Goal: Task Accomplishment & Management: Use online tool/utility

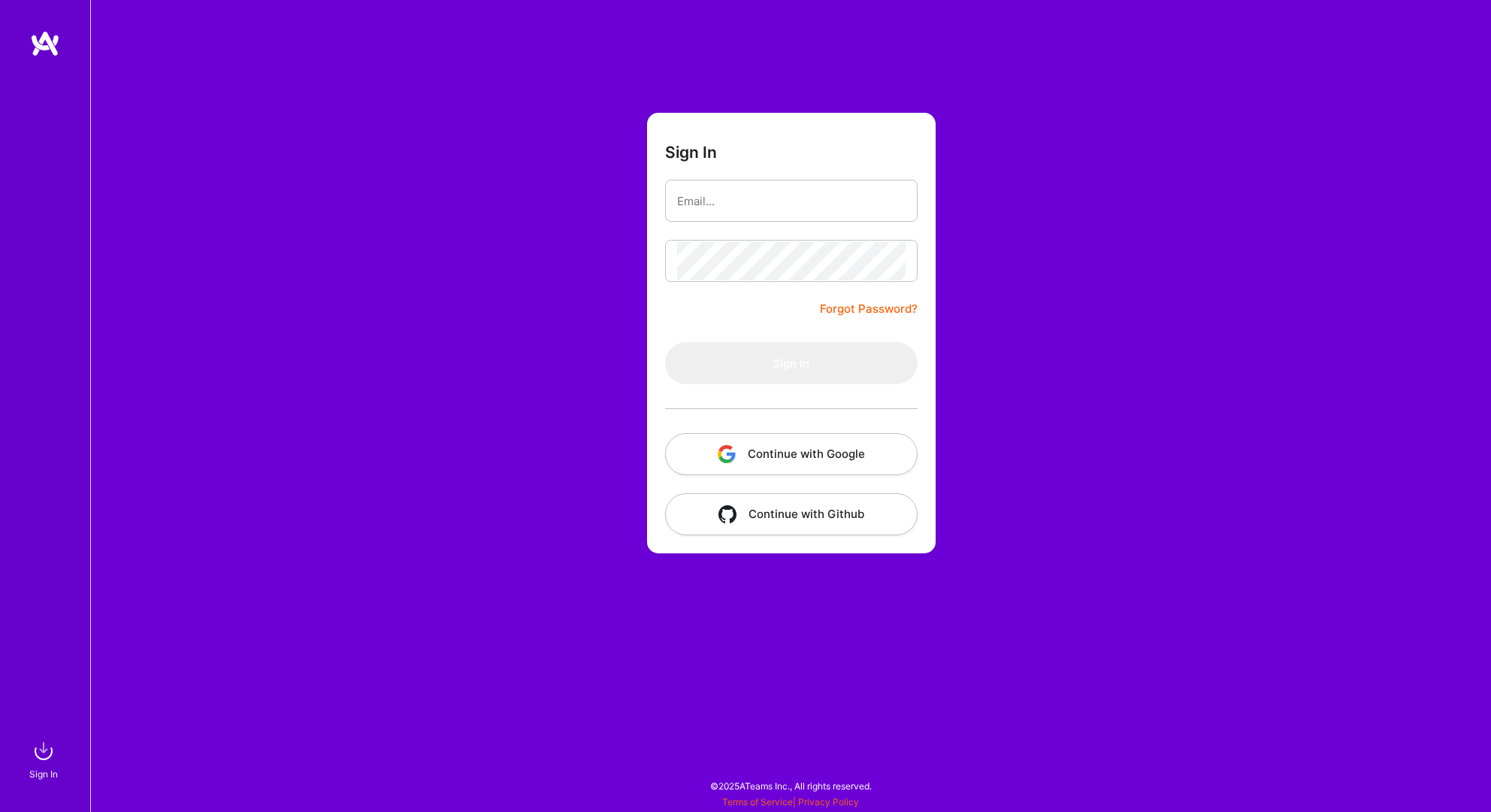
click at [810, 454] on button "Continue with Google" at bounding box center [791, 454] width 252 height 42
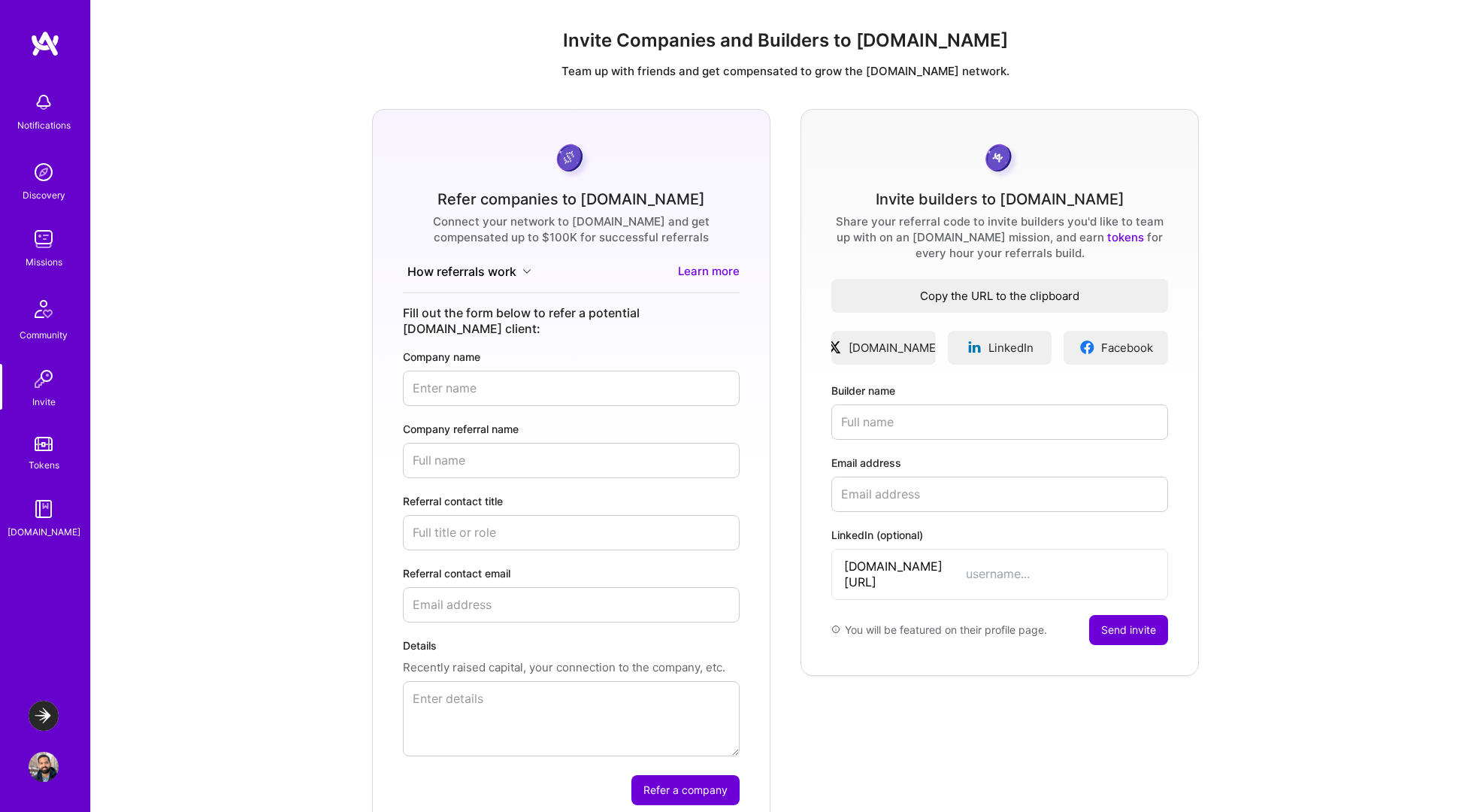
click at [986, 296] on span "Copy the URL to the clipboard" at bounding box center [999, 295] width 337 height 15
click at [43, 708] on img at bounding box center [43, 715] width 30 height 30
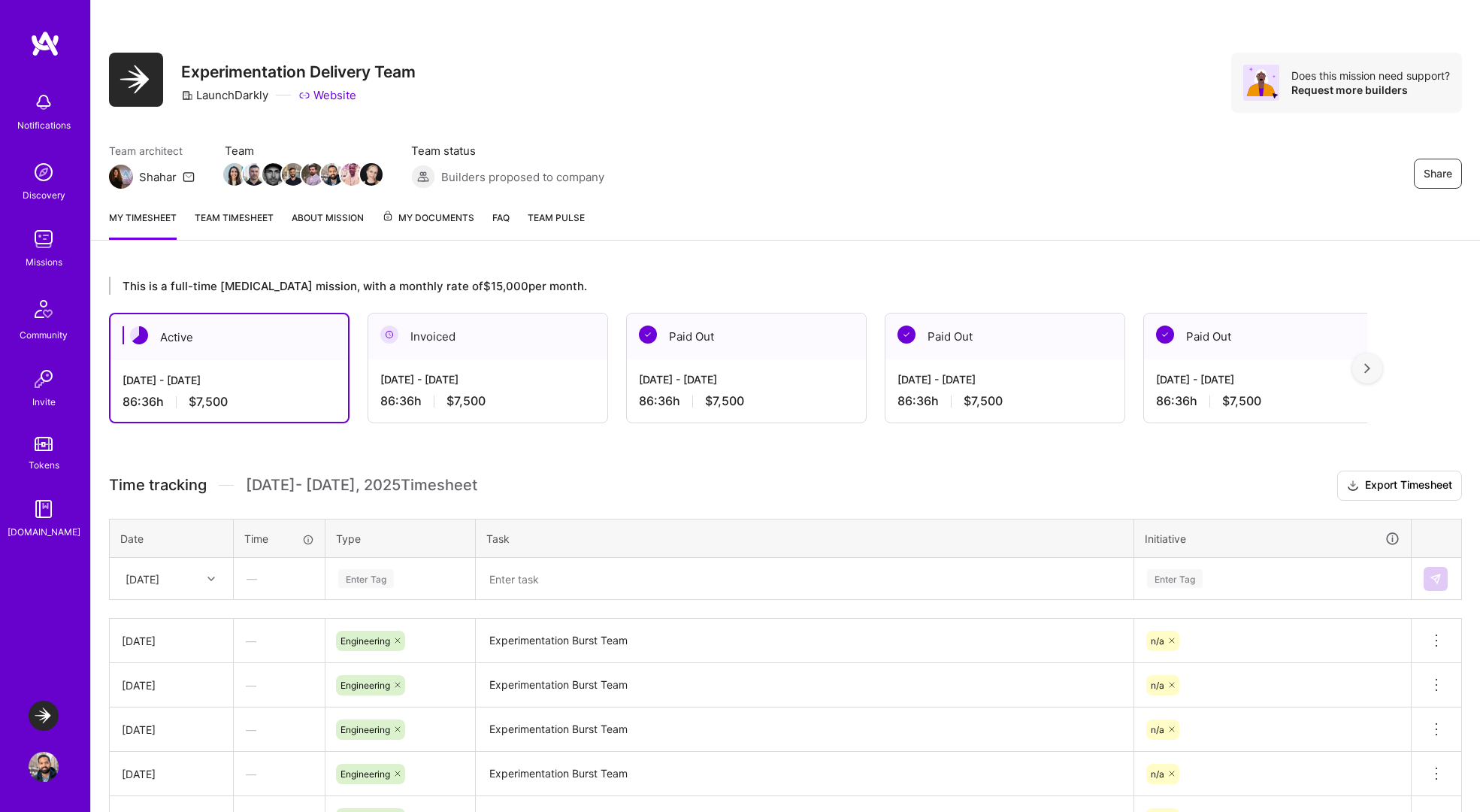
scroll to position [142, 0]
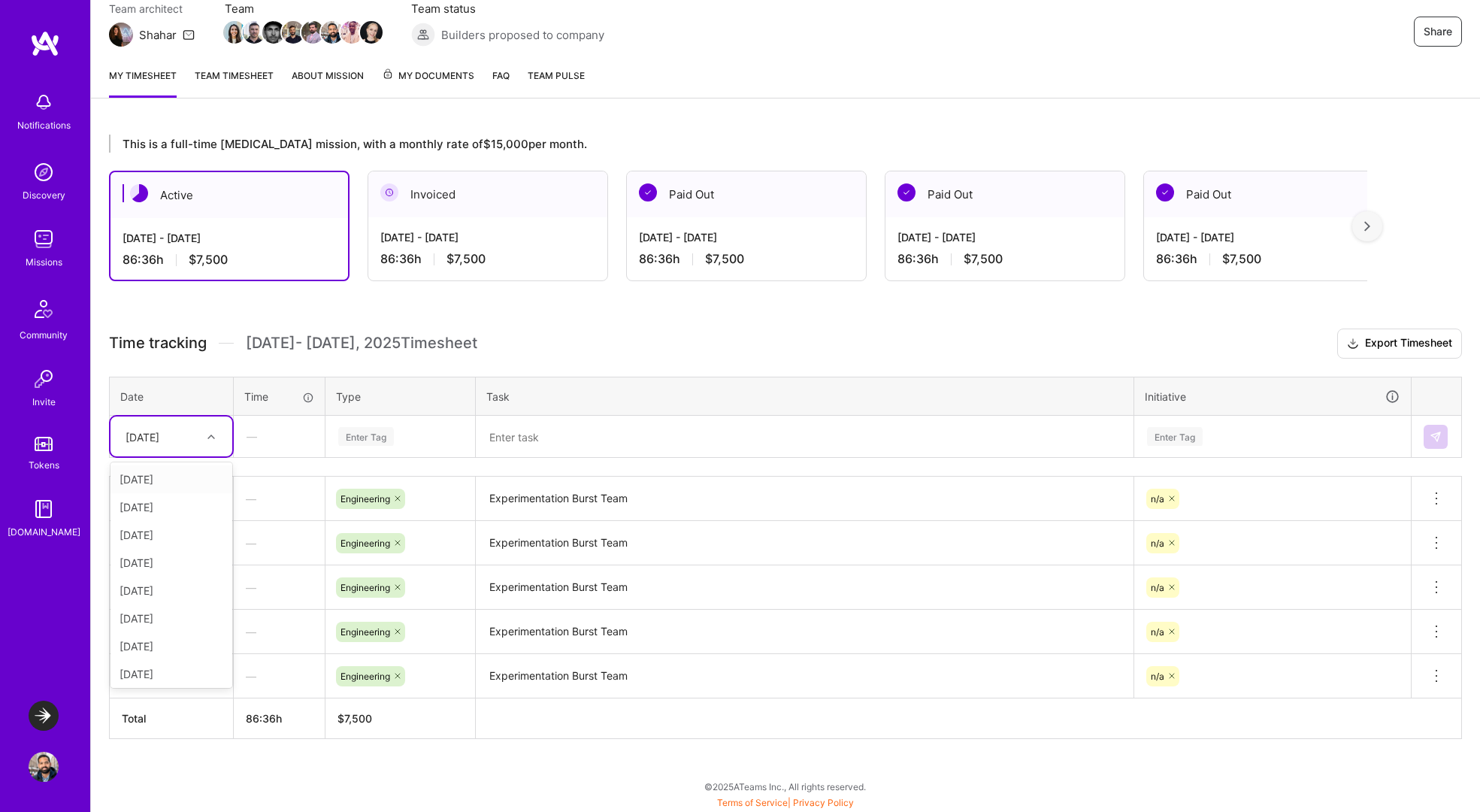
click at [197, 440] on div "[DATE]" at bounding box center [159, 436] width 83 height 25
click at [158, 535] on div "[DATE]" at bounding box center [171, 531] width 122 height 28
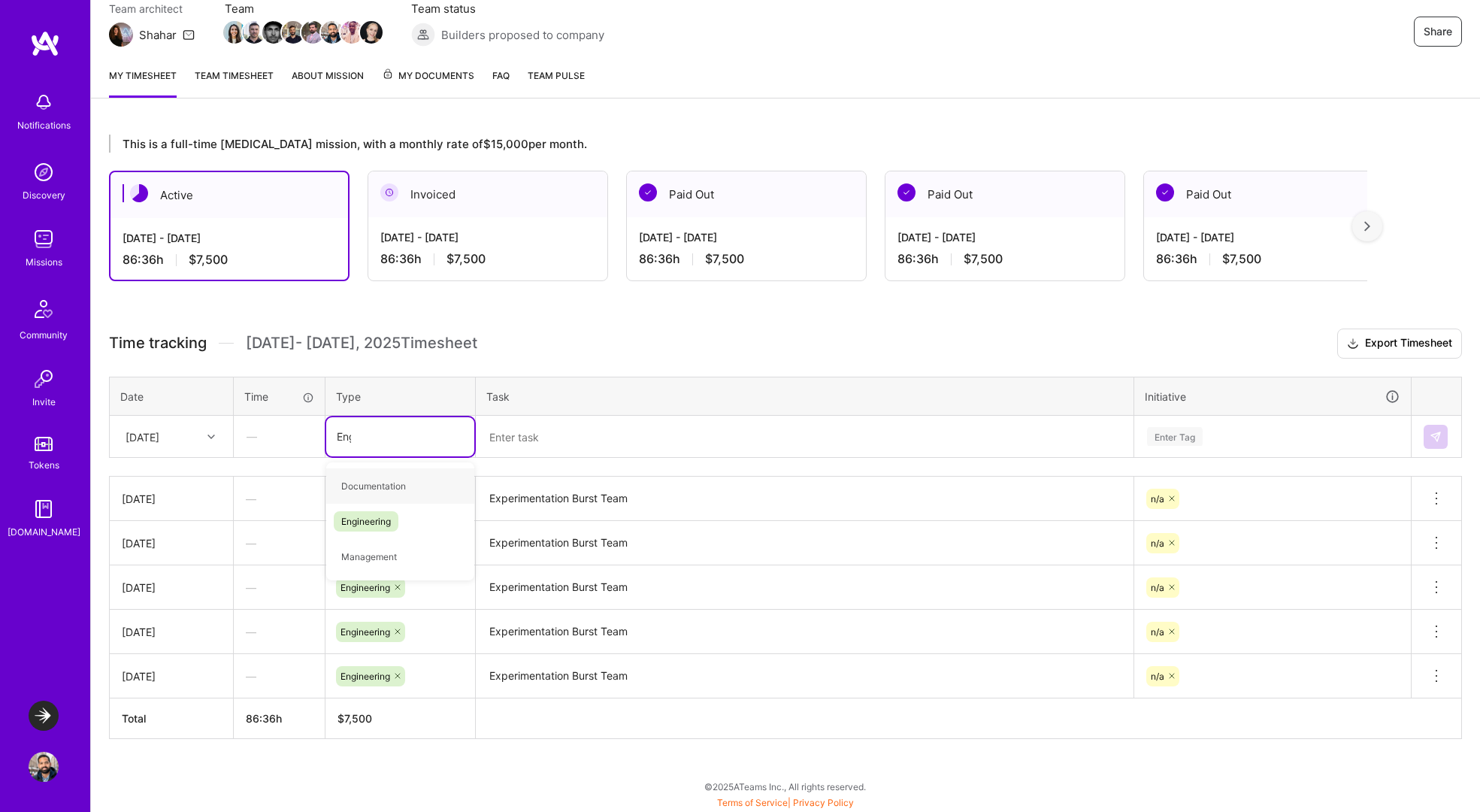
type input "Engi"
click at [364, 485] on span "Engineering" at bounding box center [365, 485] width 64 height 20
click at [509, 500] on textarea "Experimentation Burst Team" at bounding box center [805, 499] width 655 height 41
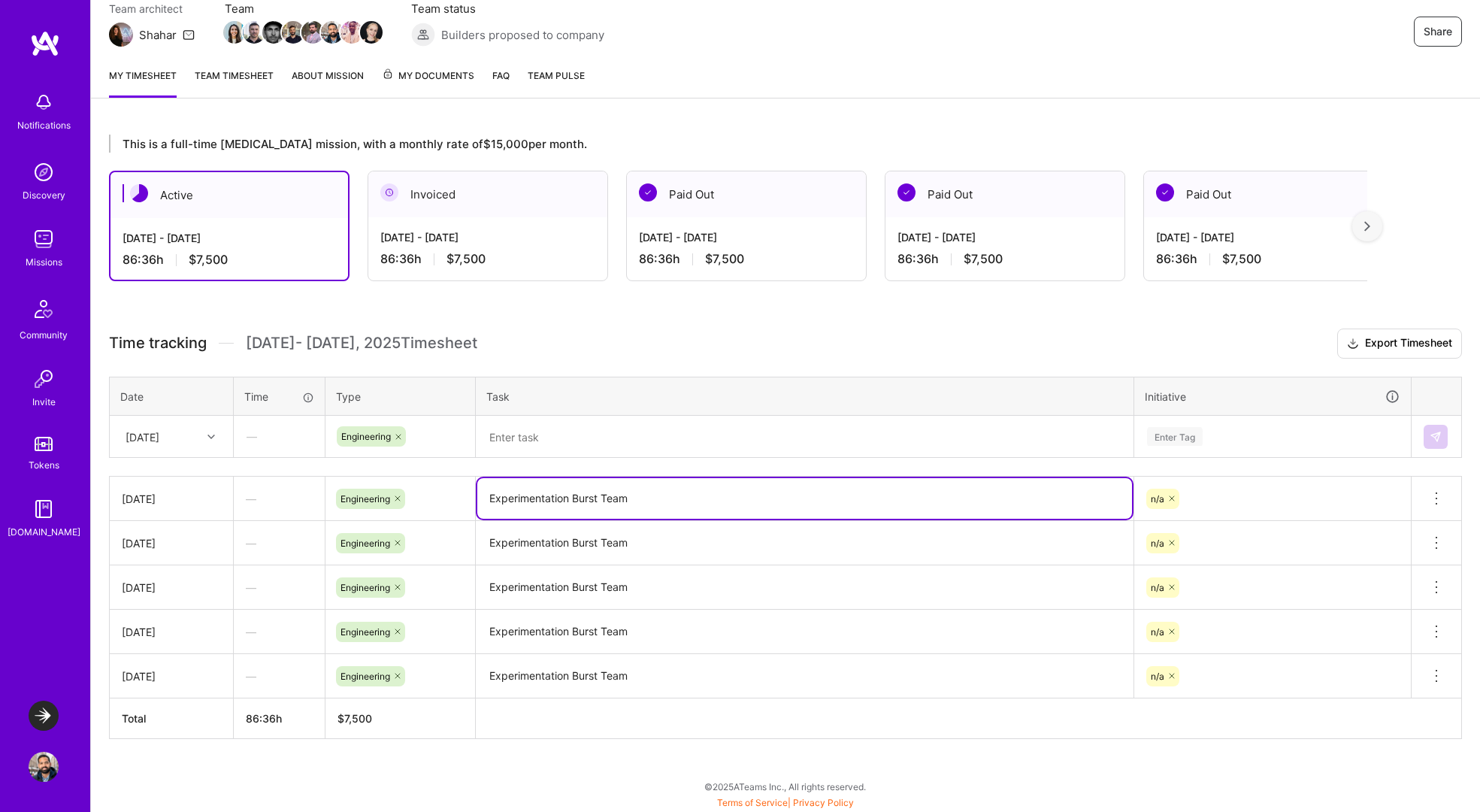
drag, startPoint x: 509, startPoint y: 500, endPoint x: 628, endPoint y: 500, distance: 119.0
click at [625, 500] on textarea "Experimentation Burst Team" at bounding box center [805, 499] width 655 height 40
click at [593, 446] on textarea at bounding box center [805, 436] width 655 height 39
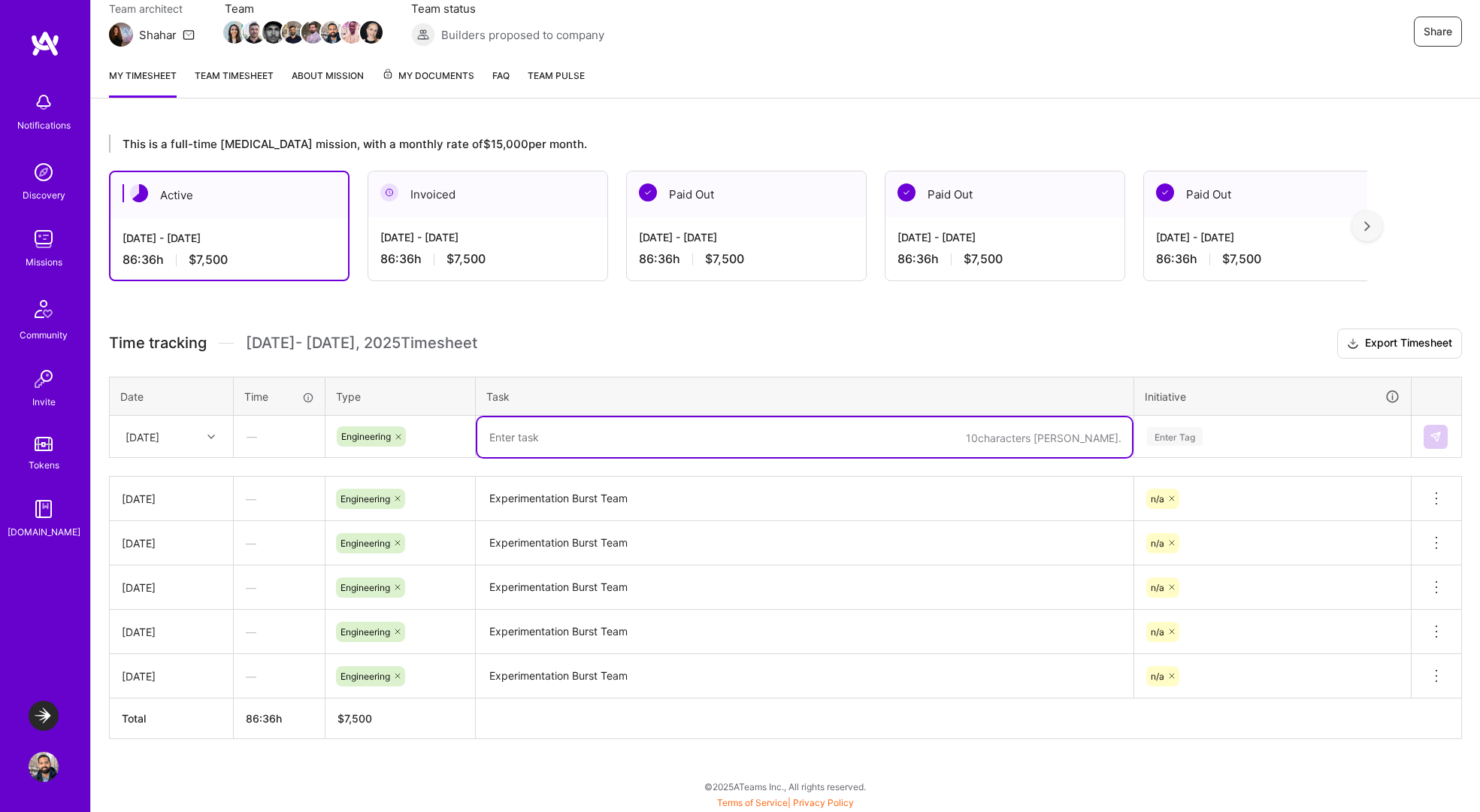
paste textarea "Experimentation Burst Team"
type textarea "Experimentation Burst Team"
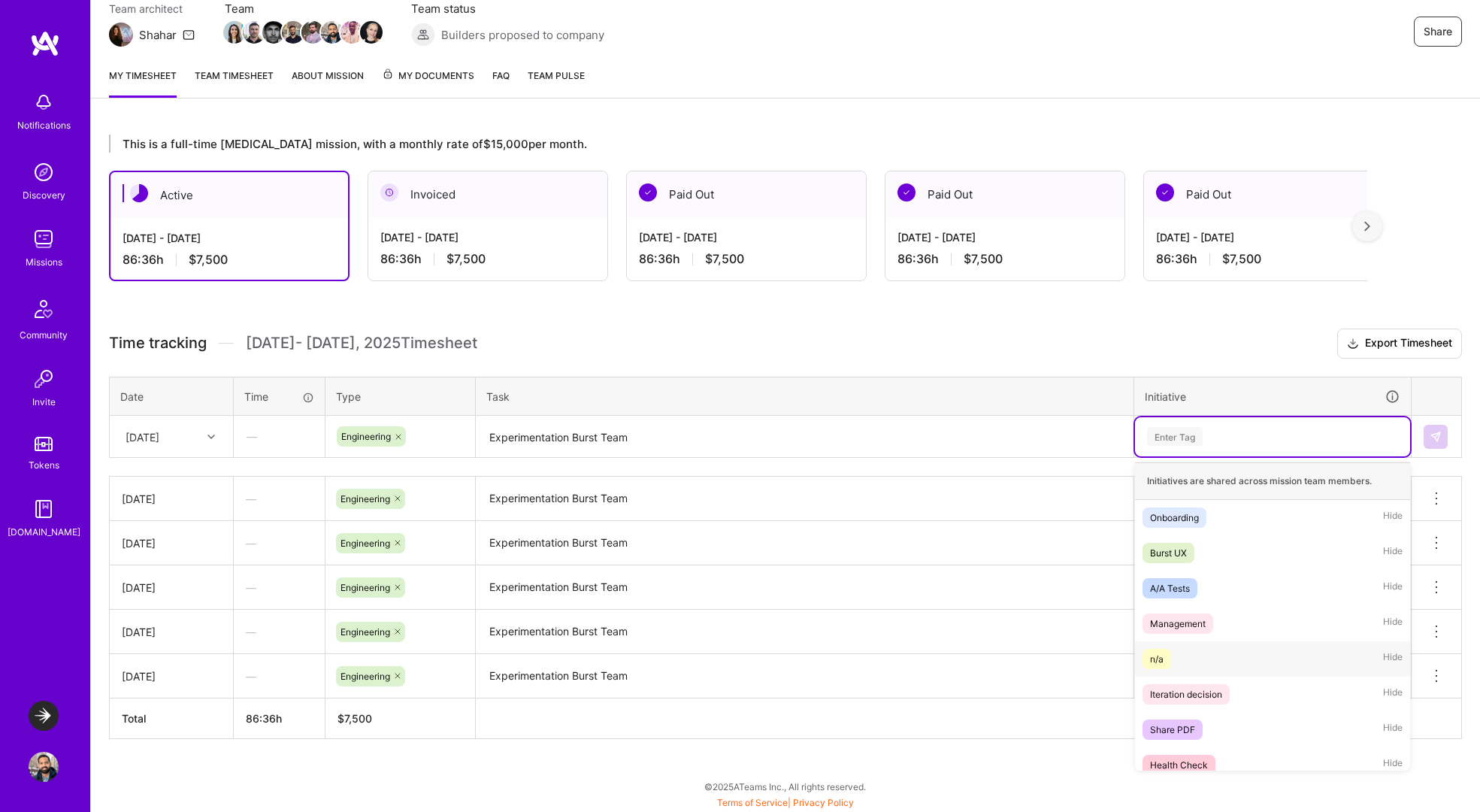
click at [1163, 661] on div "n/a" at bounding box center [1157, 659] width 13 height 15
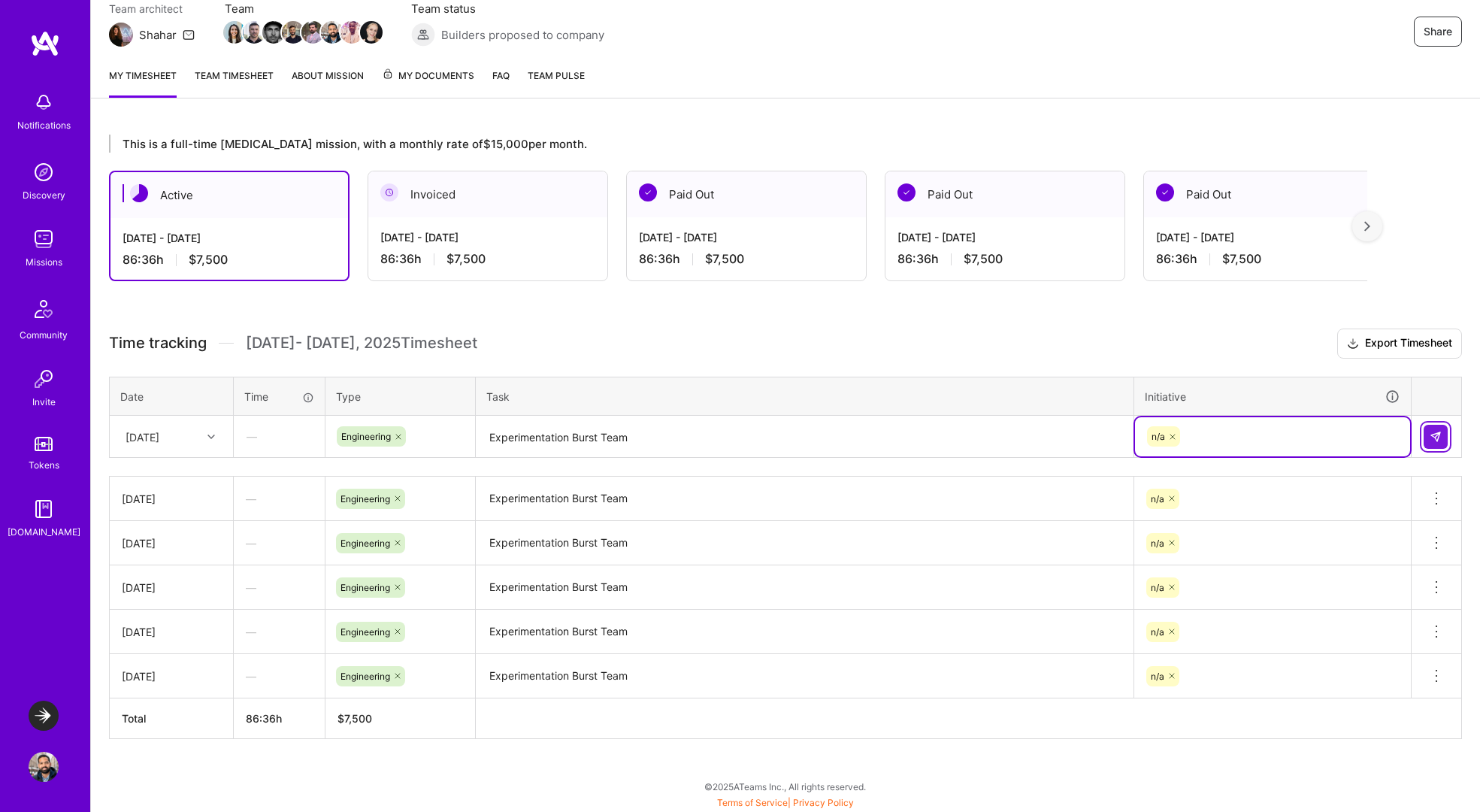
click at [1430, 439] on img at bounding box center [1436, 436] width 12 height 12
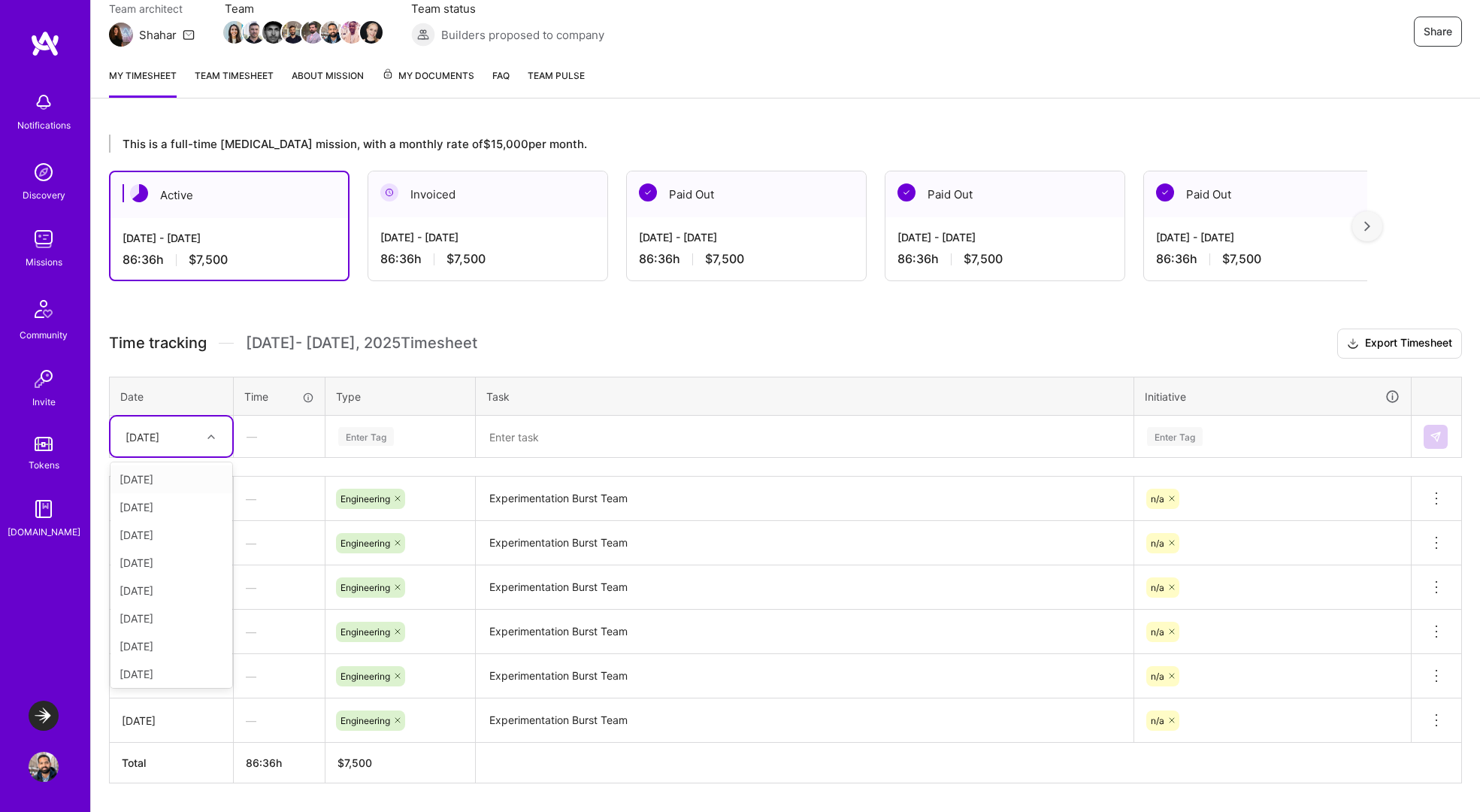
click at [190, 429] on div "[DATE]" at bounding box center [159, 436] width 83 height 25
click at [166, 560] on div "[DATE]" at bounding box center [171, 554] width 122 height 28
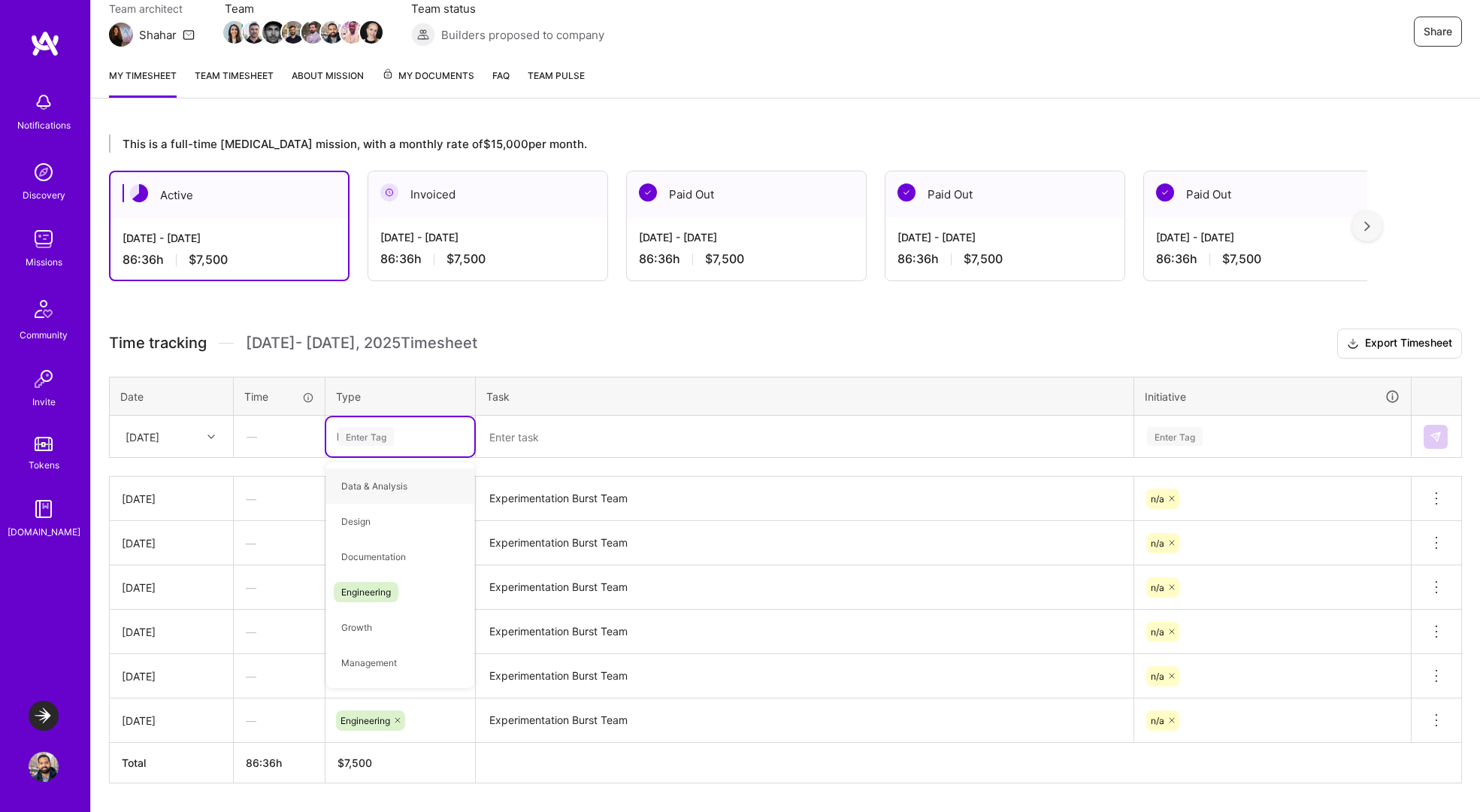
type input "Eng"
click at [386, 481] on span "Engineering" at bounding box center [365, 485] width 64 height 20
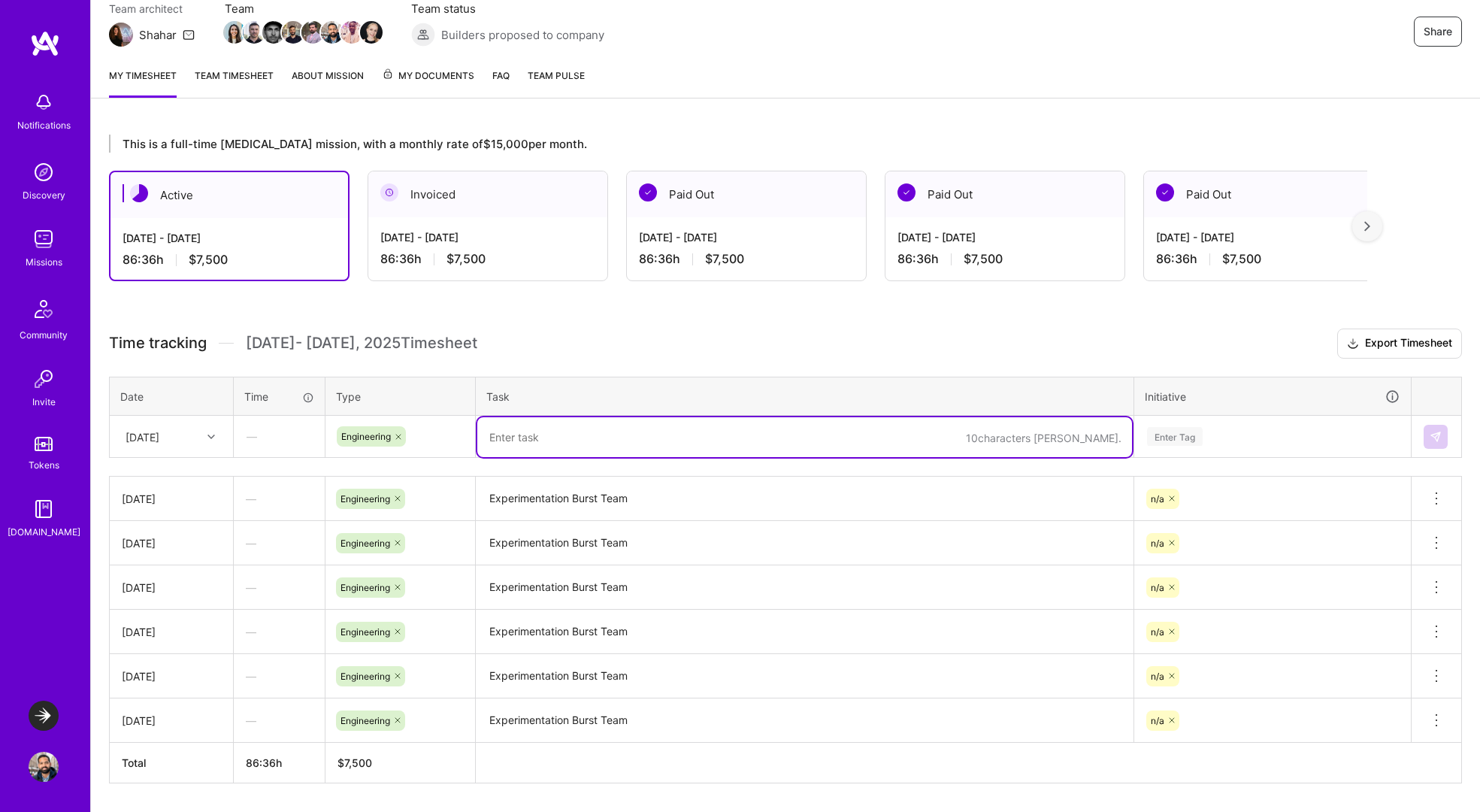
paste textarea "Experimentation Burst Team"
type textarea "Experimentation Burst Team"
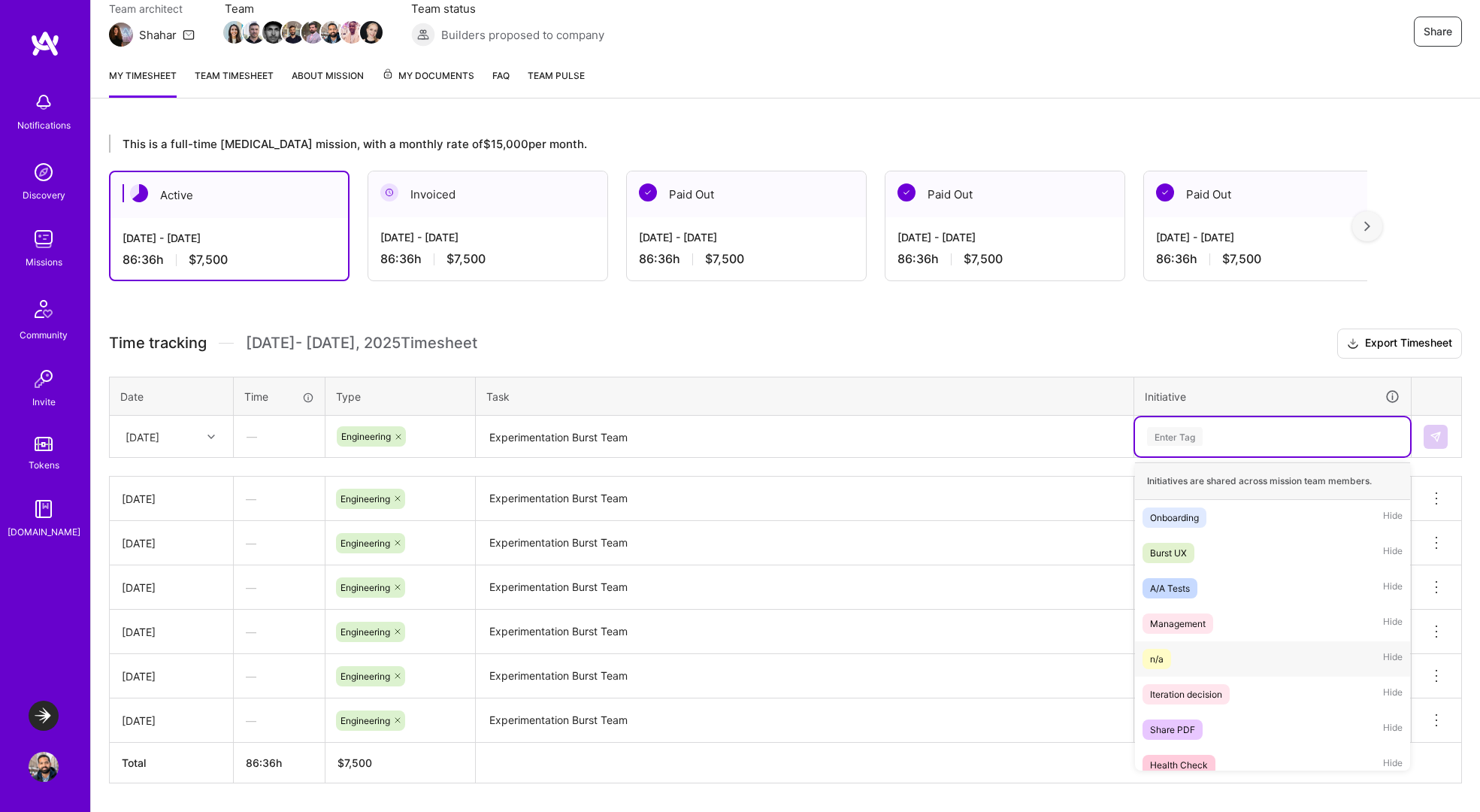
click at [1162, 662] on div "n/a" at bounding box center [1157, 659] width 13 height 15
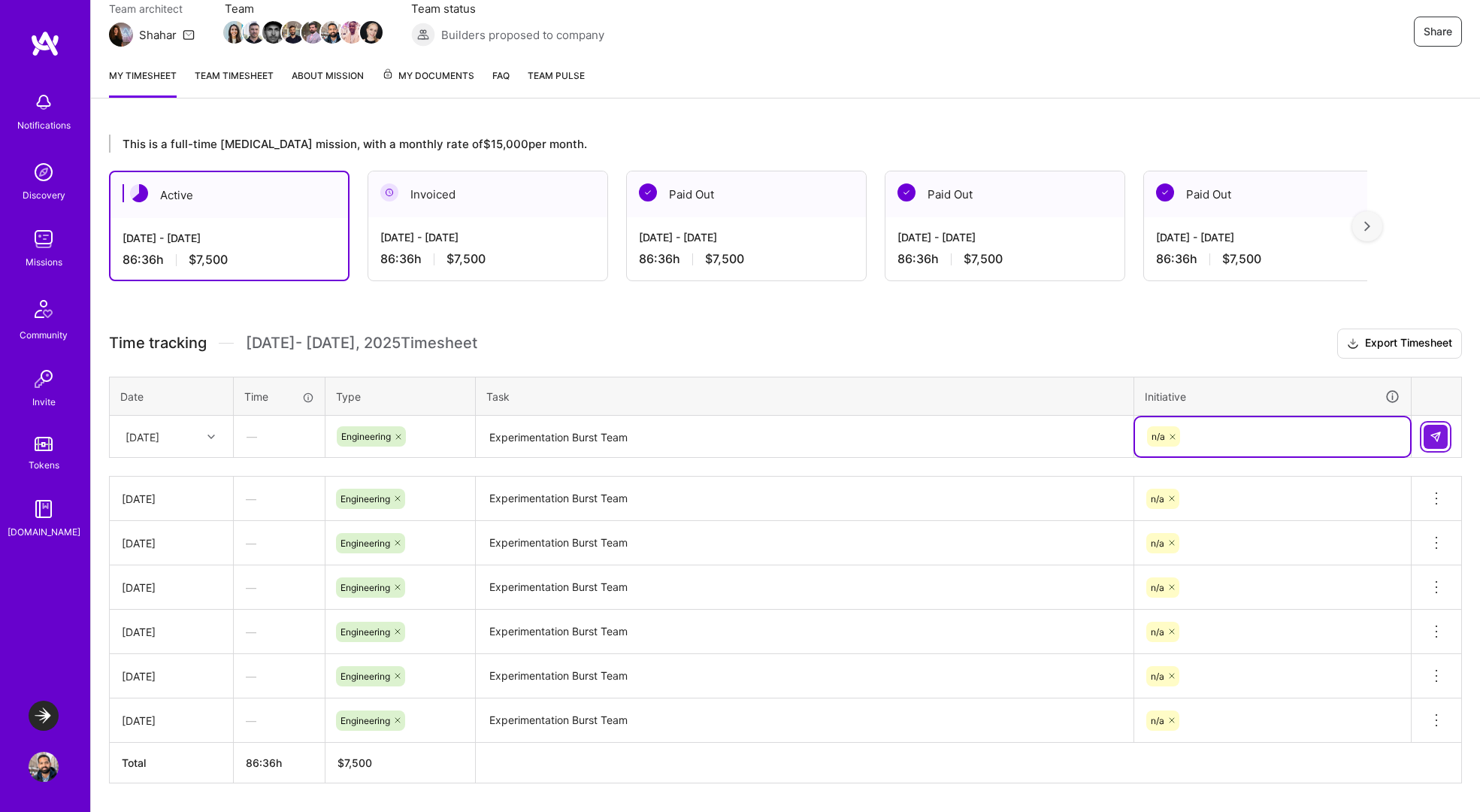
click at [1435, 433] on img at bounding box center [1436, 436] width 12 height 12
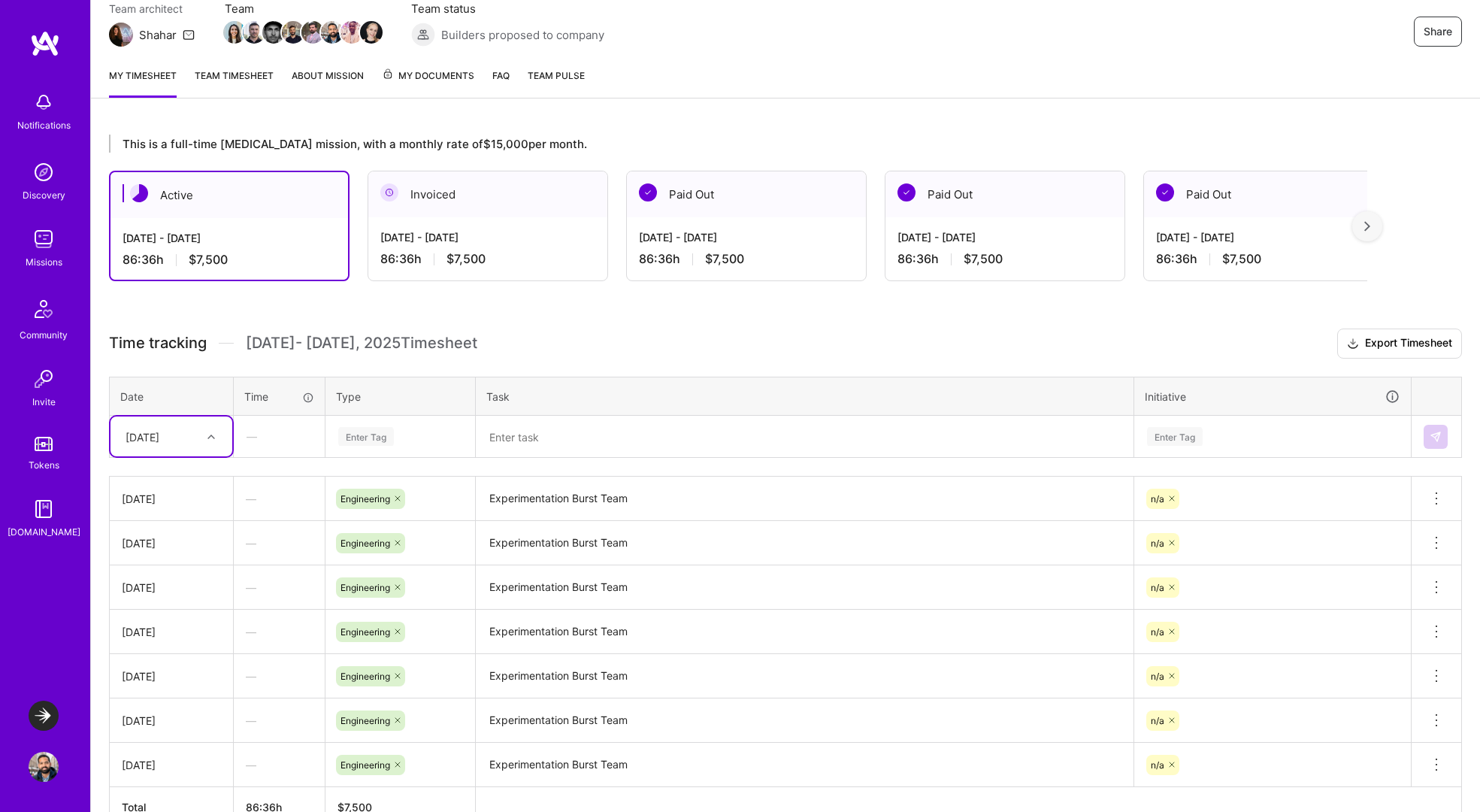
scroll to position [231, 0]
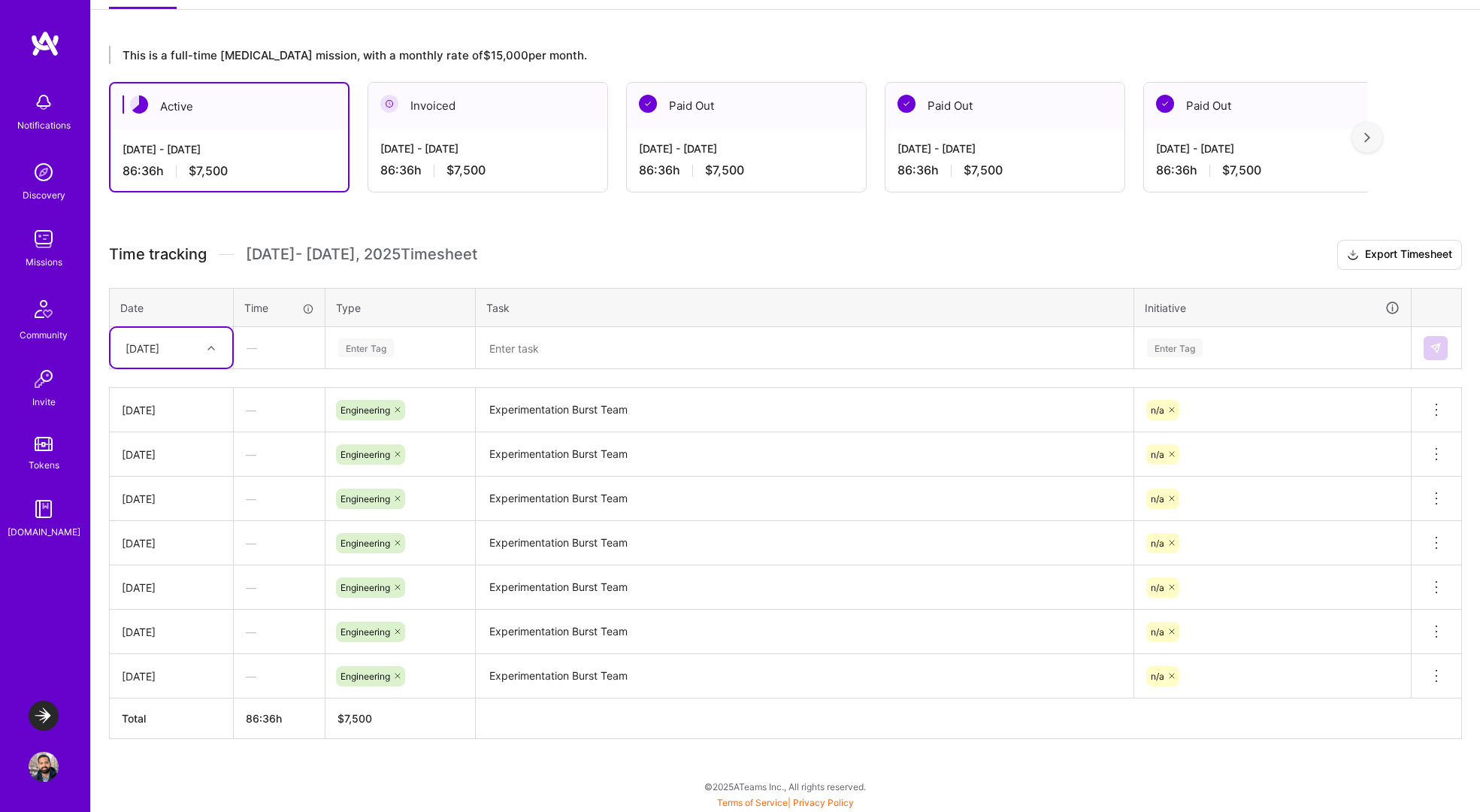
click at [190, 346] on div "[DATE]" at bounding box center [159, 348] width 83 height 25
click at [173, 474] on div "[DATE]" at bounding box center [171, 471] width 122 height 28
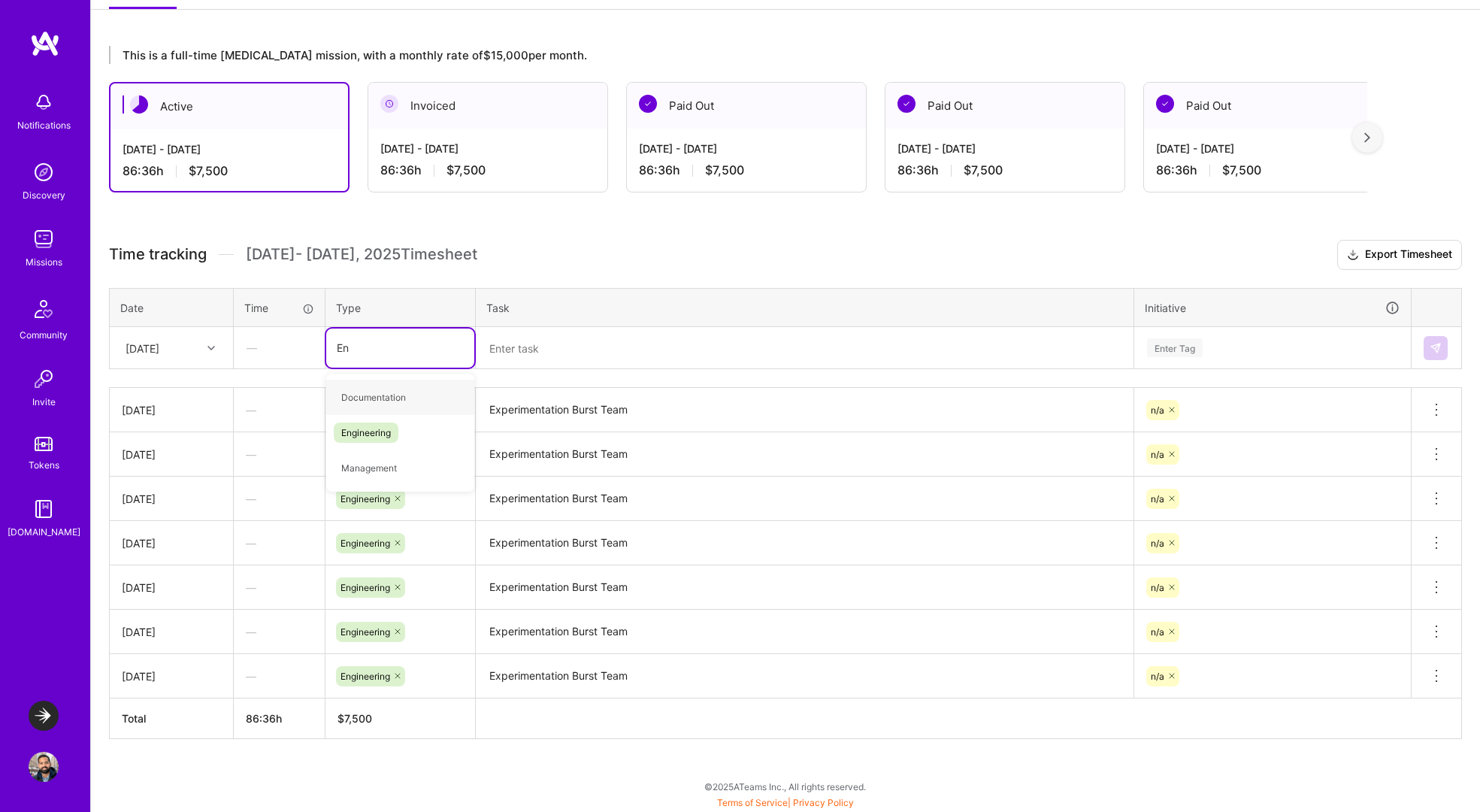
type input "Eng"
click at [375, 401] on span "Engineering" at bounding box center [365, 397] width 64 height 20
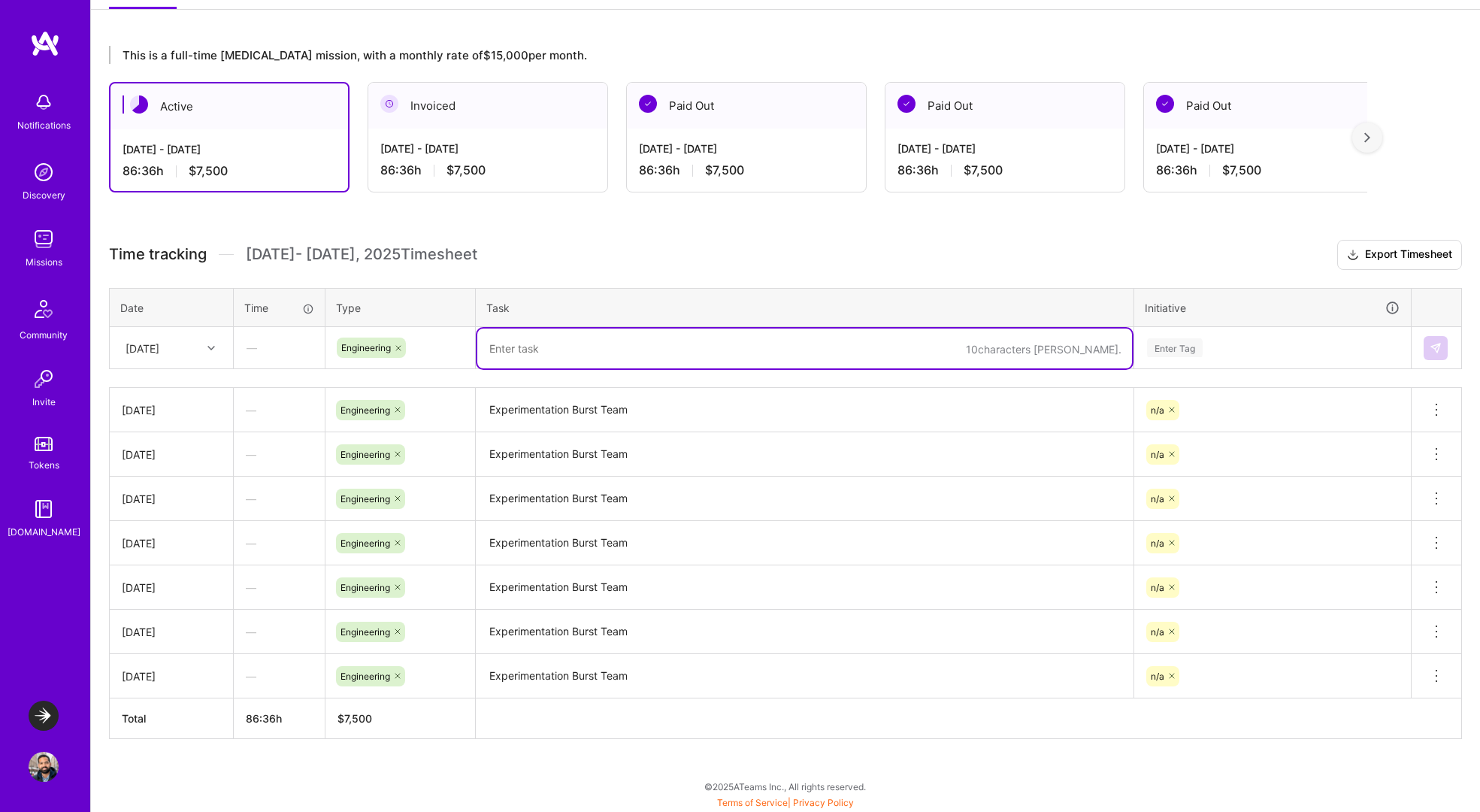
paste textarea "Experimentation Burst Team"
type textarea "Experimentation Burst Team"
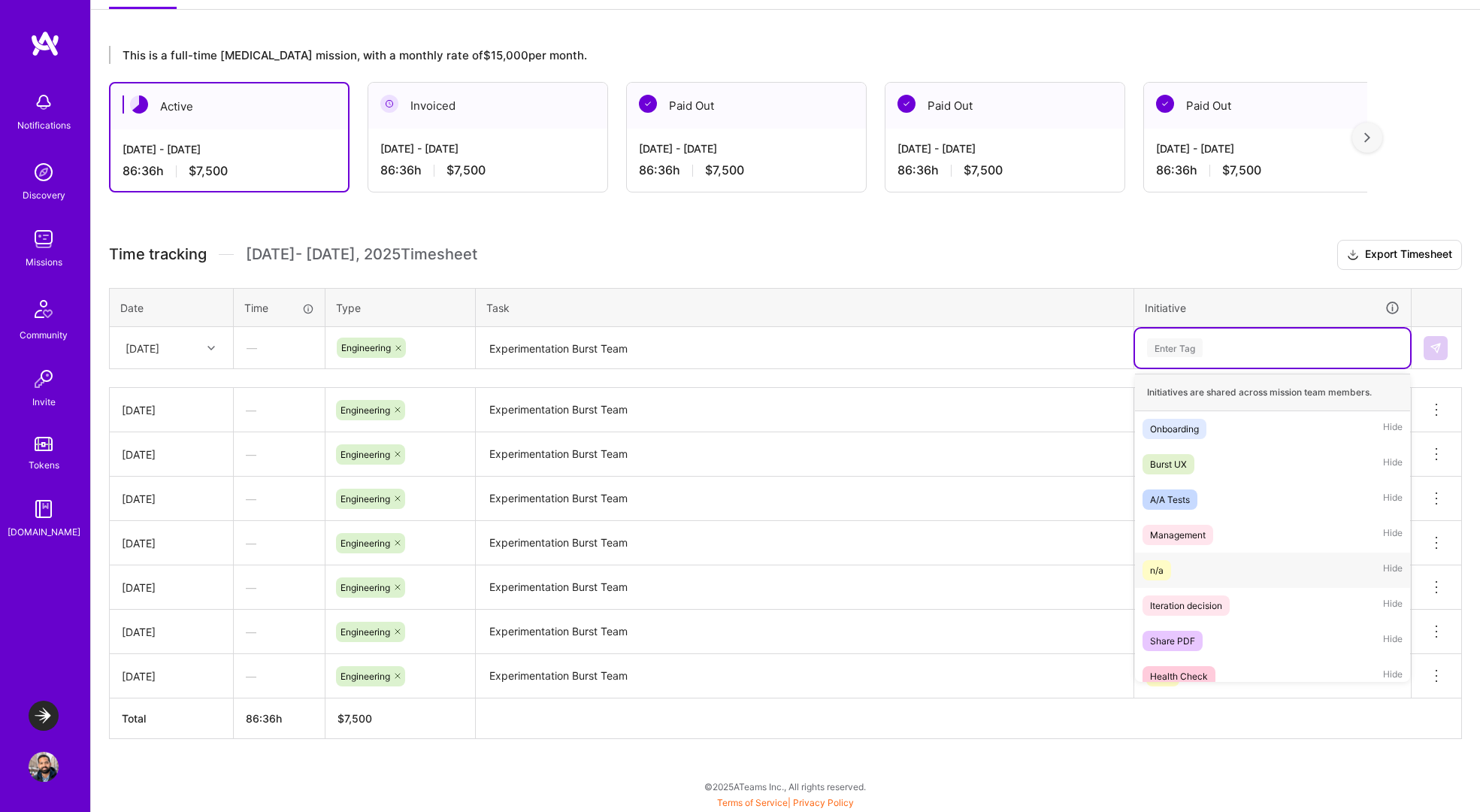
click at [1166, 567] on span "n/a" at bounding box center [1157, 569] width 29 height 20
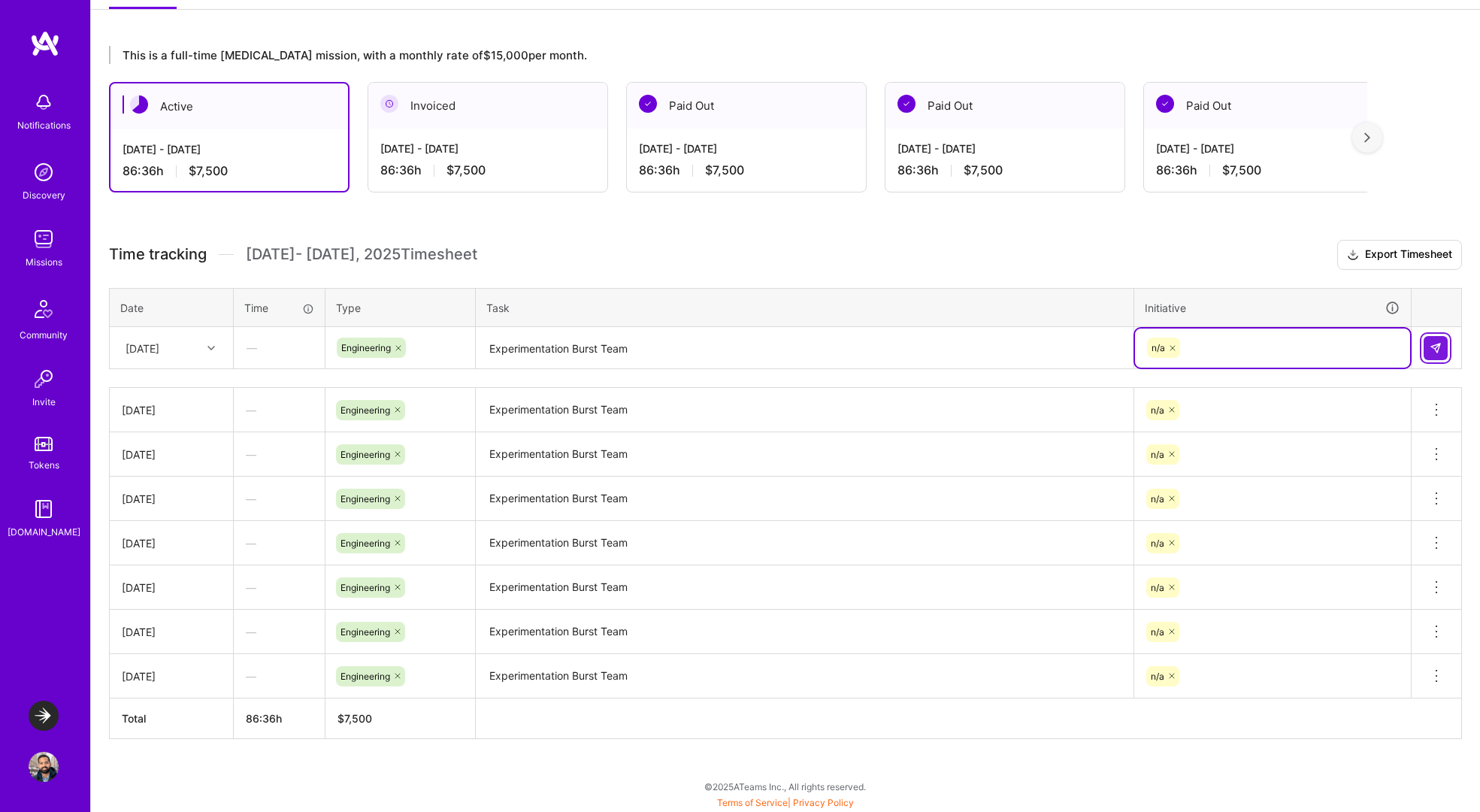
click at [1436, 349] on img at bounding box center [1436, 348] width 12 height 12
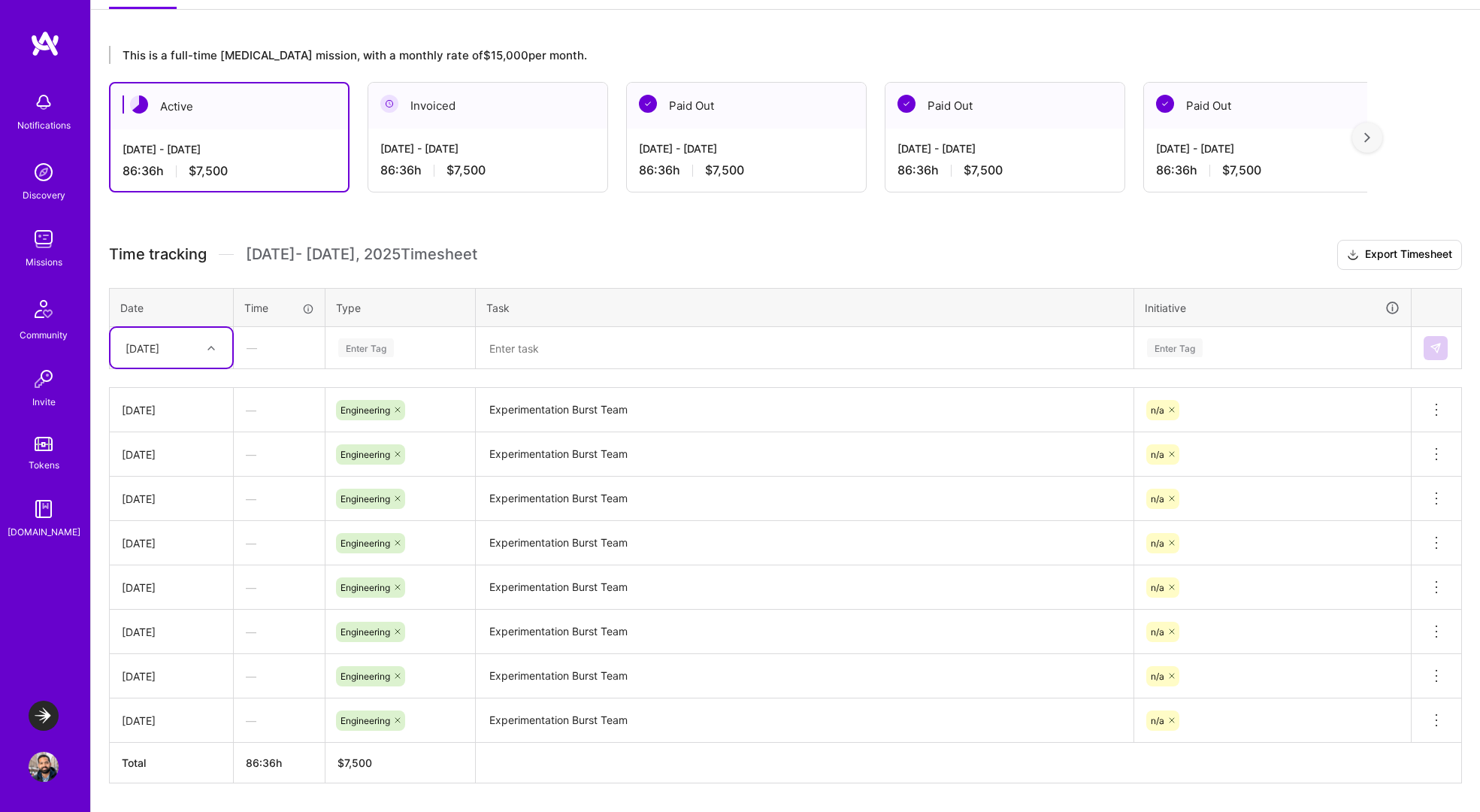
click at [190, 353] on div "[DATE]" at bounding box center [159, 348] width 83 height 25
click at [165, 499] on div "[DATE]" at bounding box center [171, 499] width 122 height 28
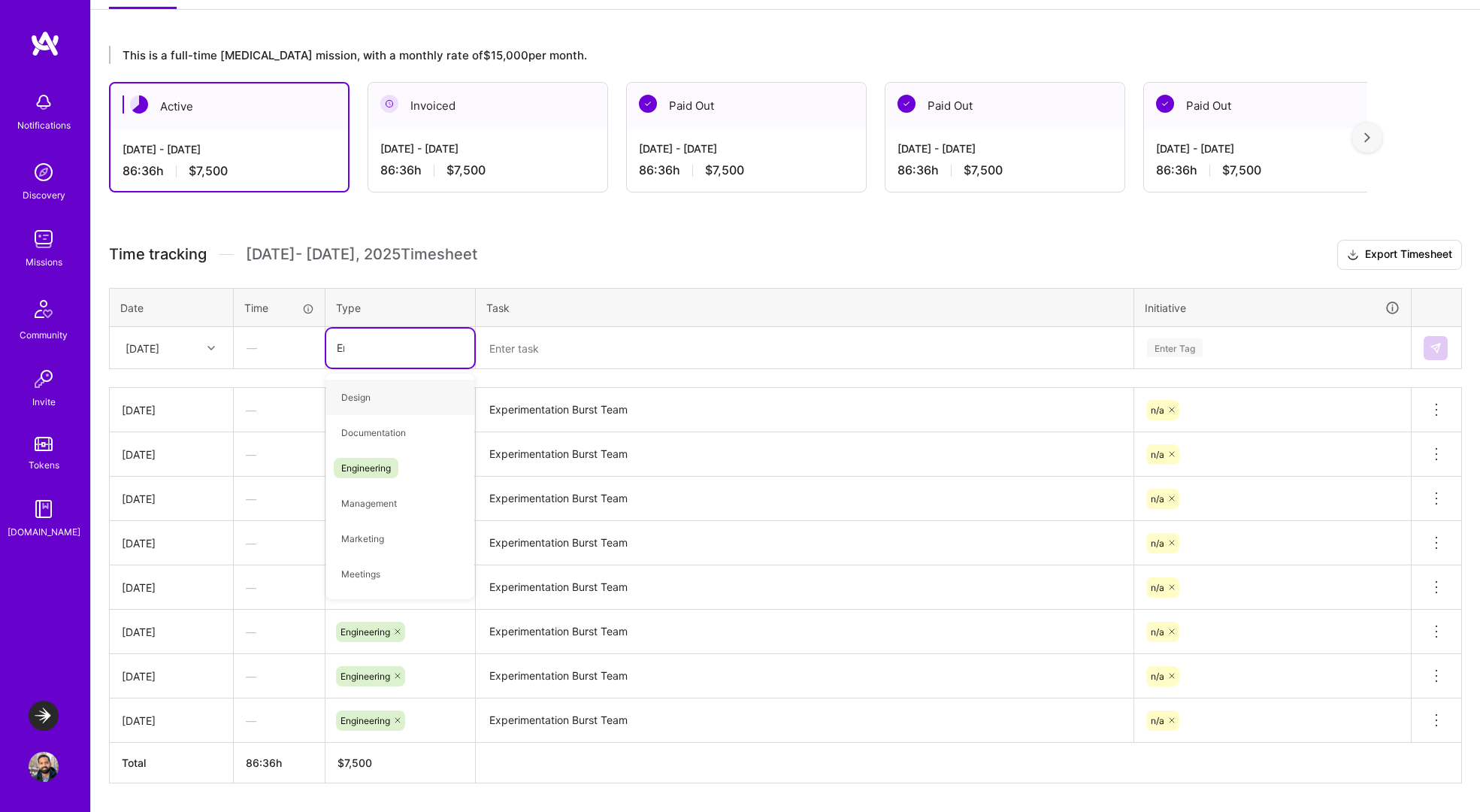
type input "Engi"
click at [378, 398] on span "Engineering" at bounding box center [365, 397] width 64 height 20
click at [563, 349] on textarea at bounding box center [805, 349] width 655 height 40
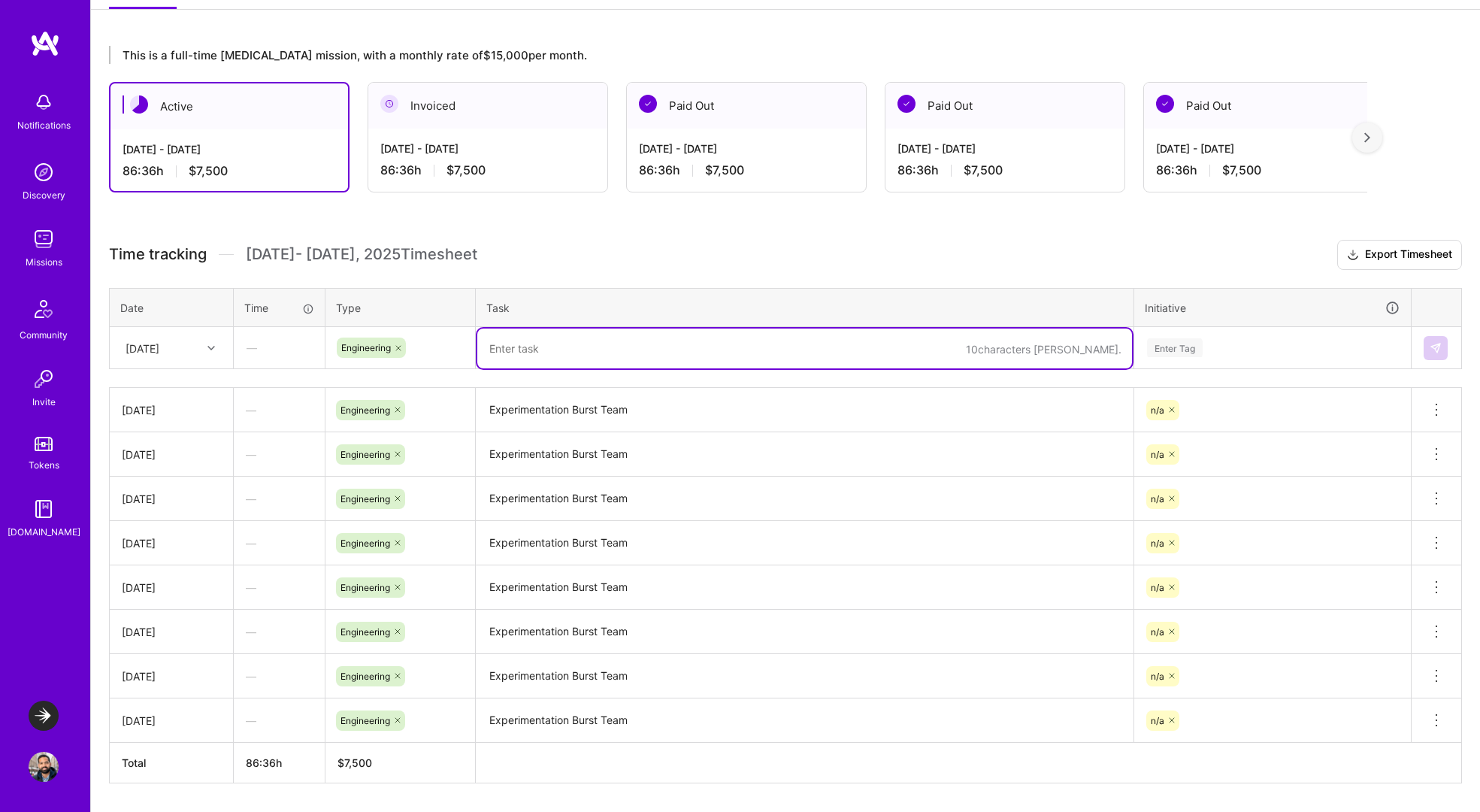
paste textarea "Experimentation Burst Team"
type textarea "Experimentation Burst Team"
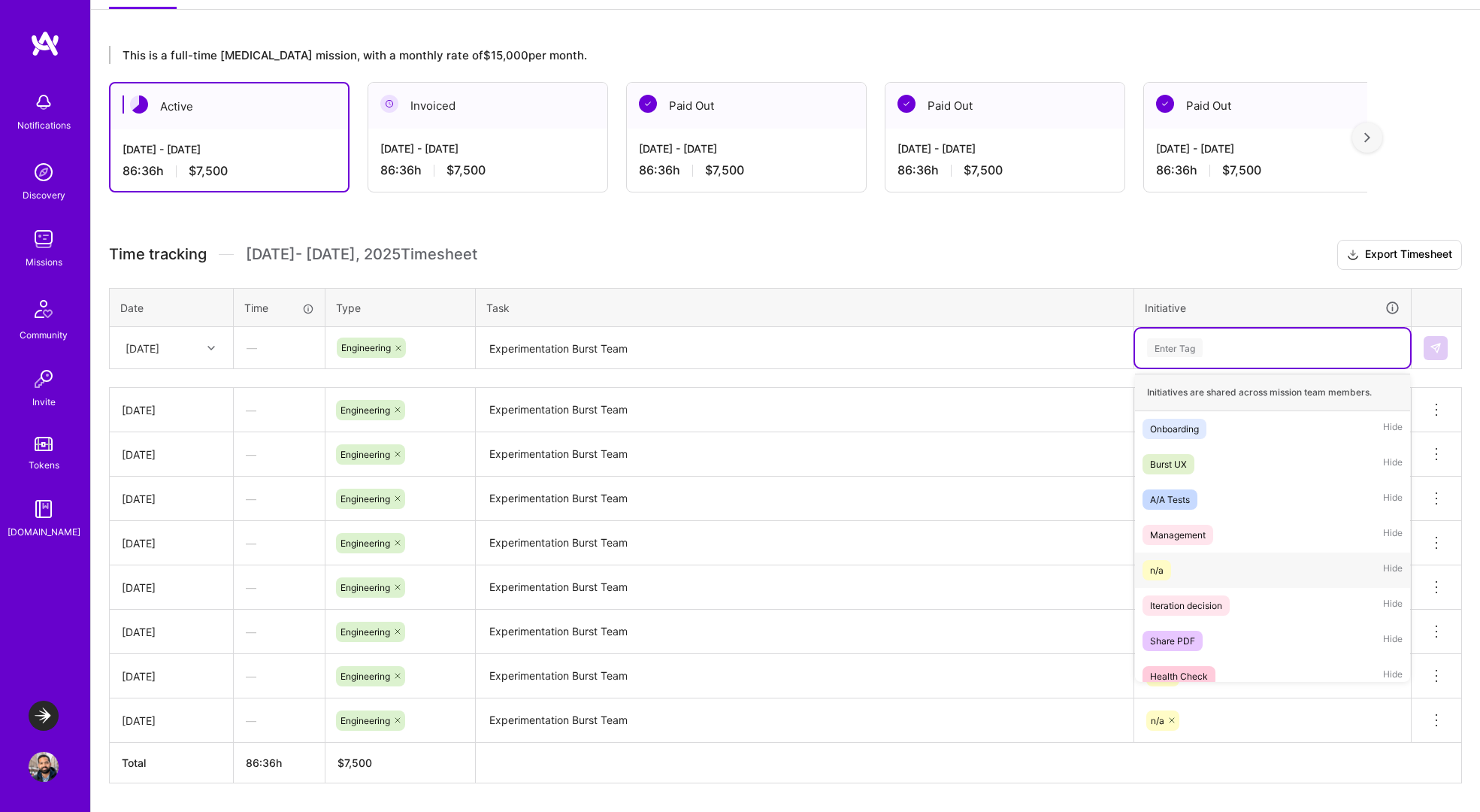
click at [1153, 572] on div "n/a" at bounding box center [1157, 569] width 13 height 15
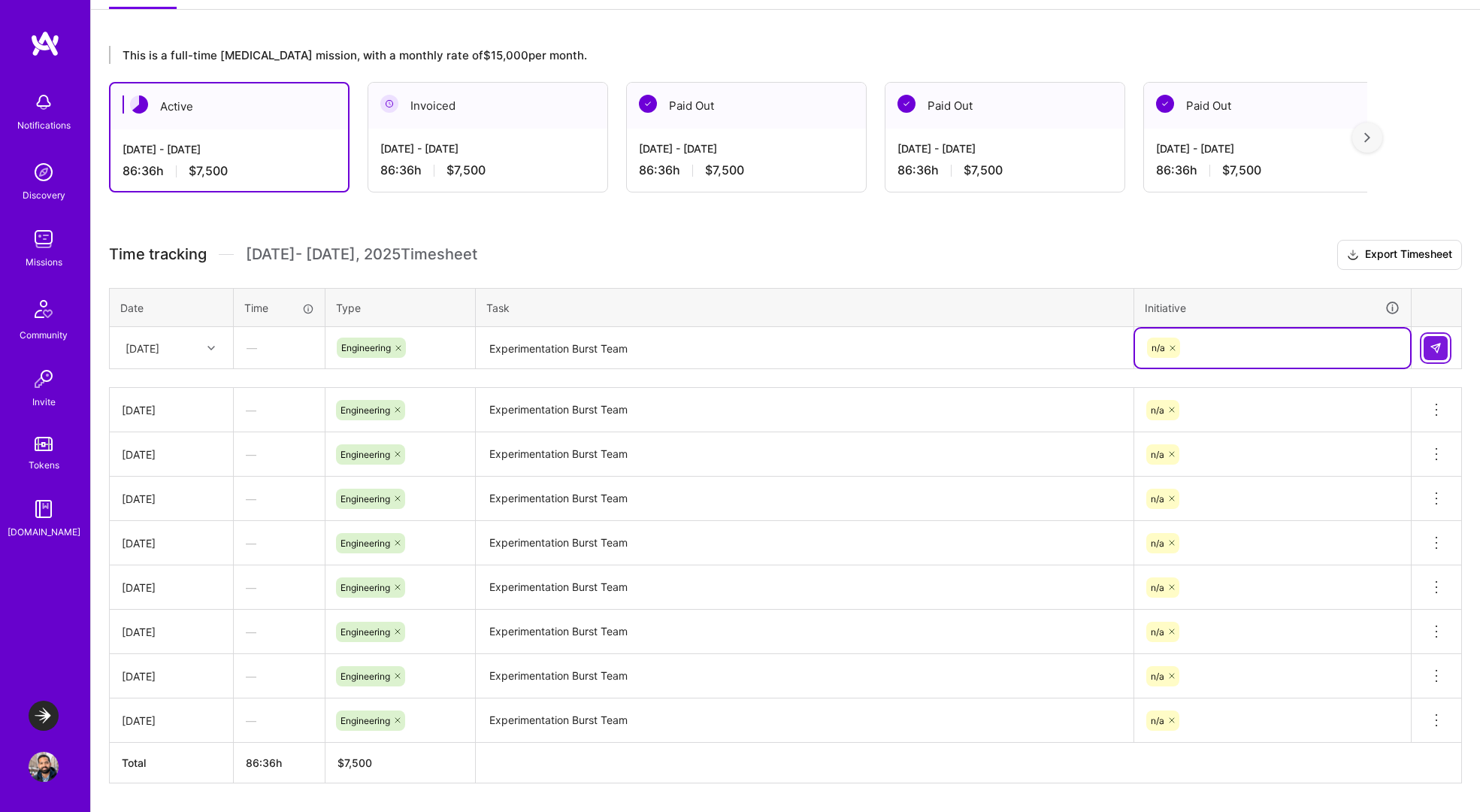
click at [1444, 347] on button at bounding box center [1436, 347] width 24 height 24
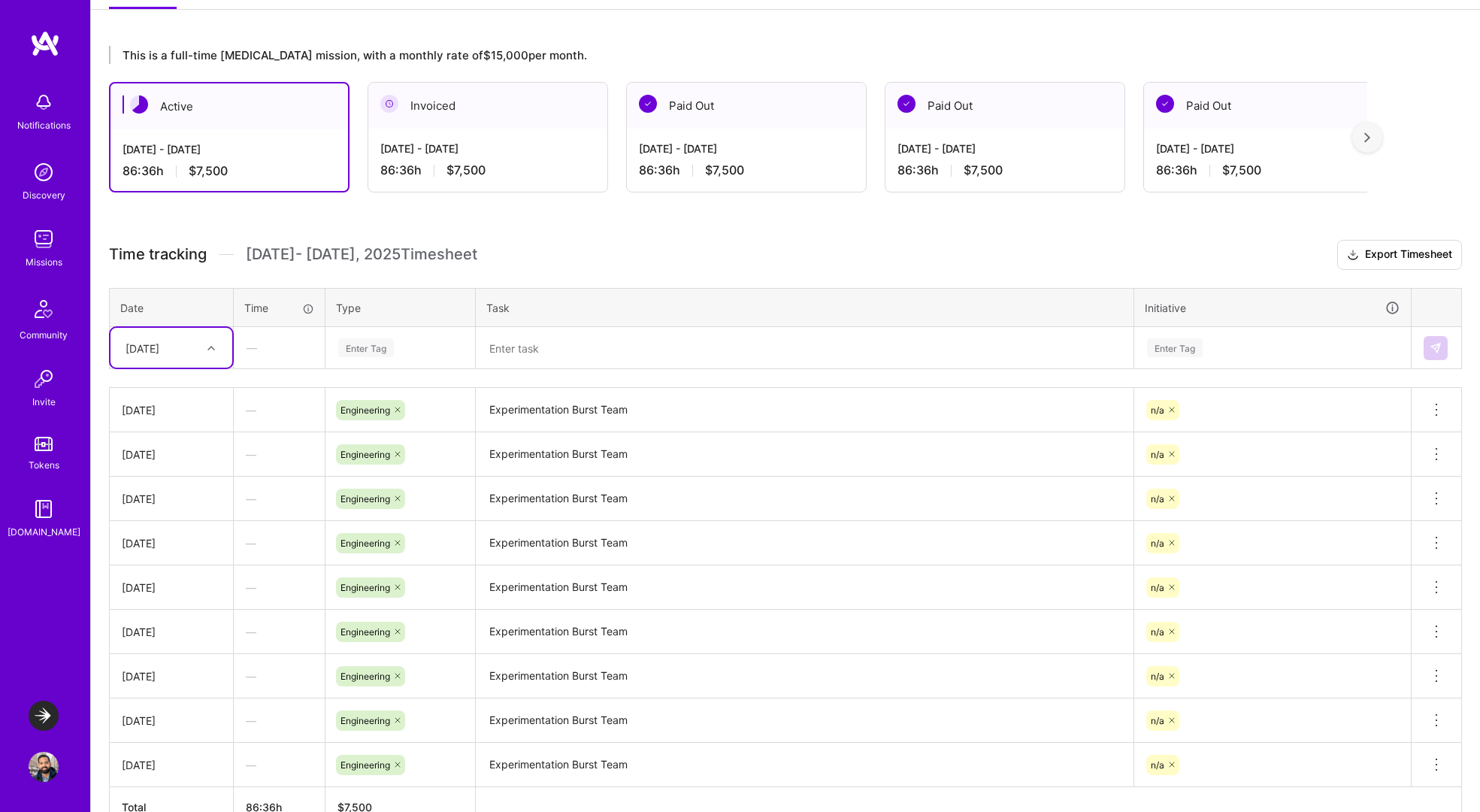
scroll to position [319, 0]
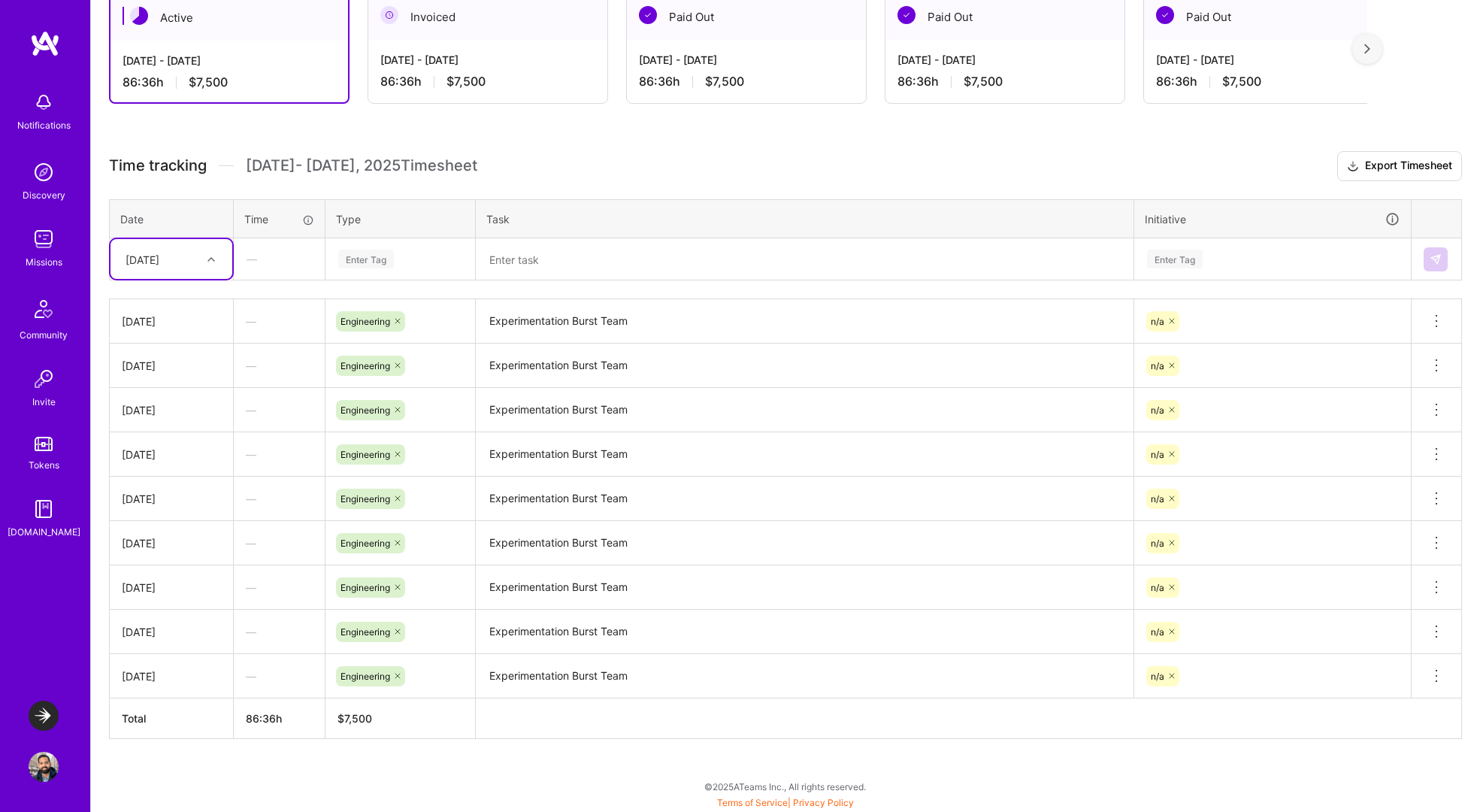
click at [199, 265] on div "[DATE]" at bounding box center [159, 259] width 83 height 25
click at [156, 435] on div "[DATE]" at bounding box center [171, 437] width 122 height 28
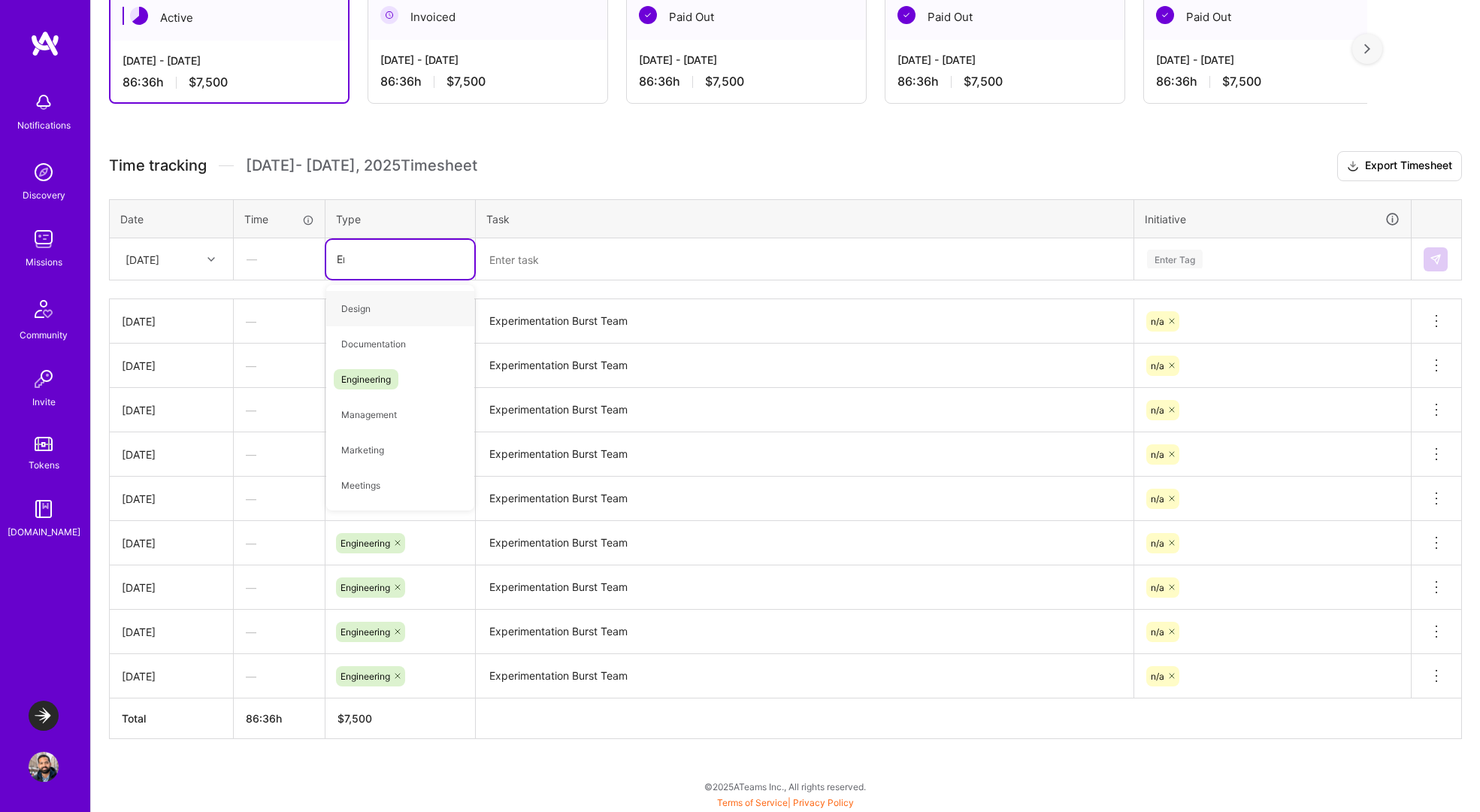
type input "Eng"
click at [366, 306] on span "Engineering" at bounding box center [365, 308] width 64 height 20
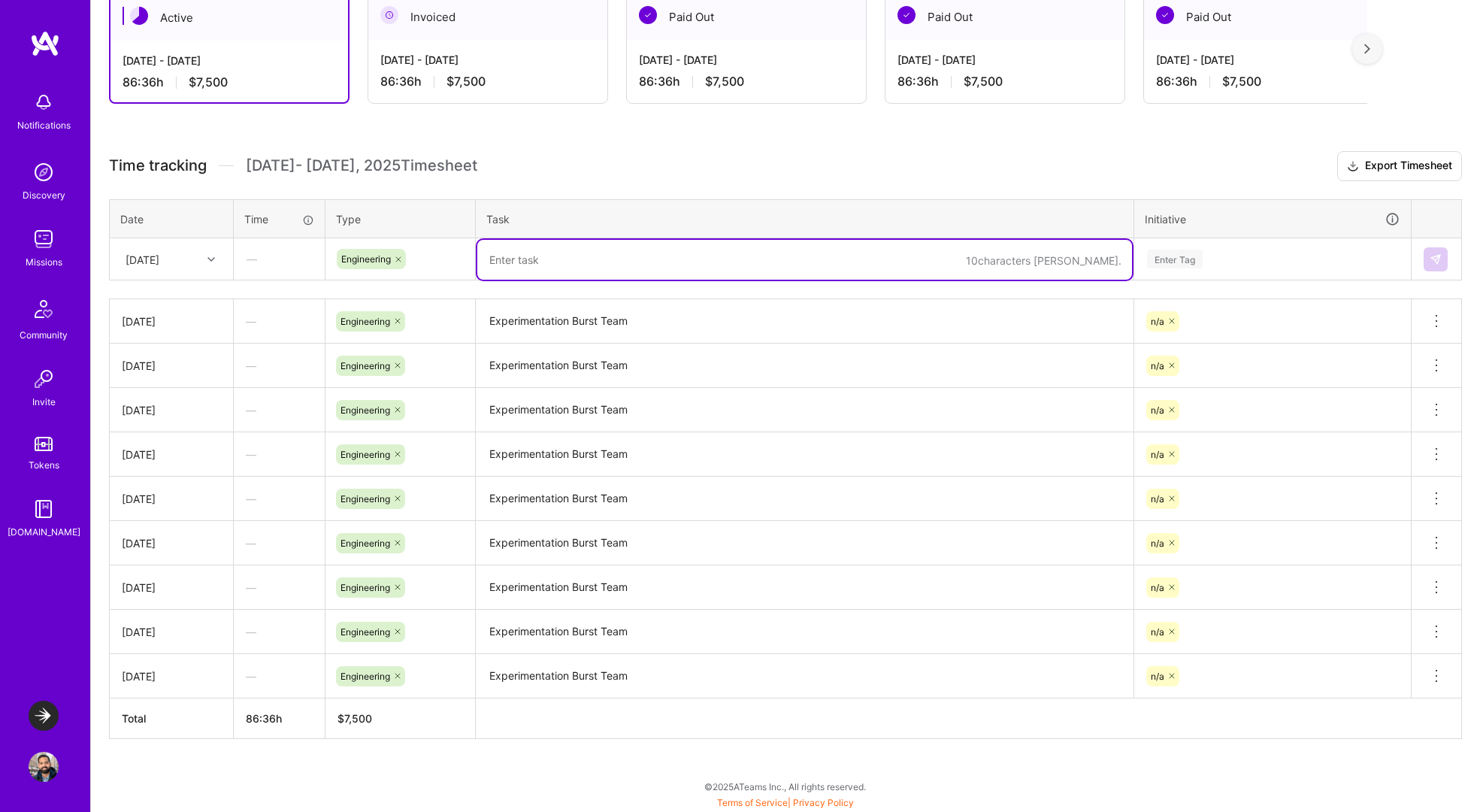
paste textarea "Experimentation Burst Team"
type textarea "Experimentation Burst Team"
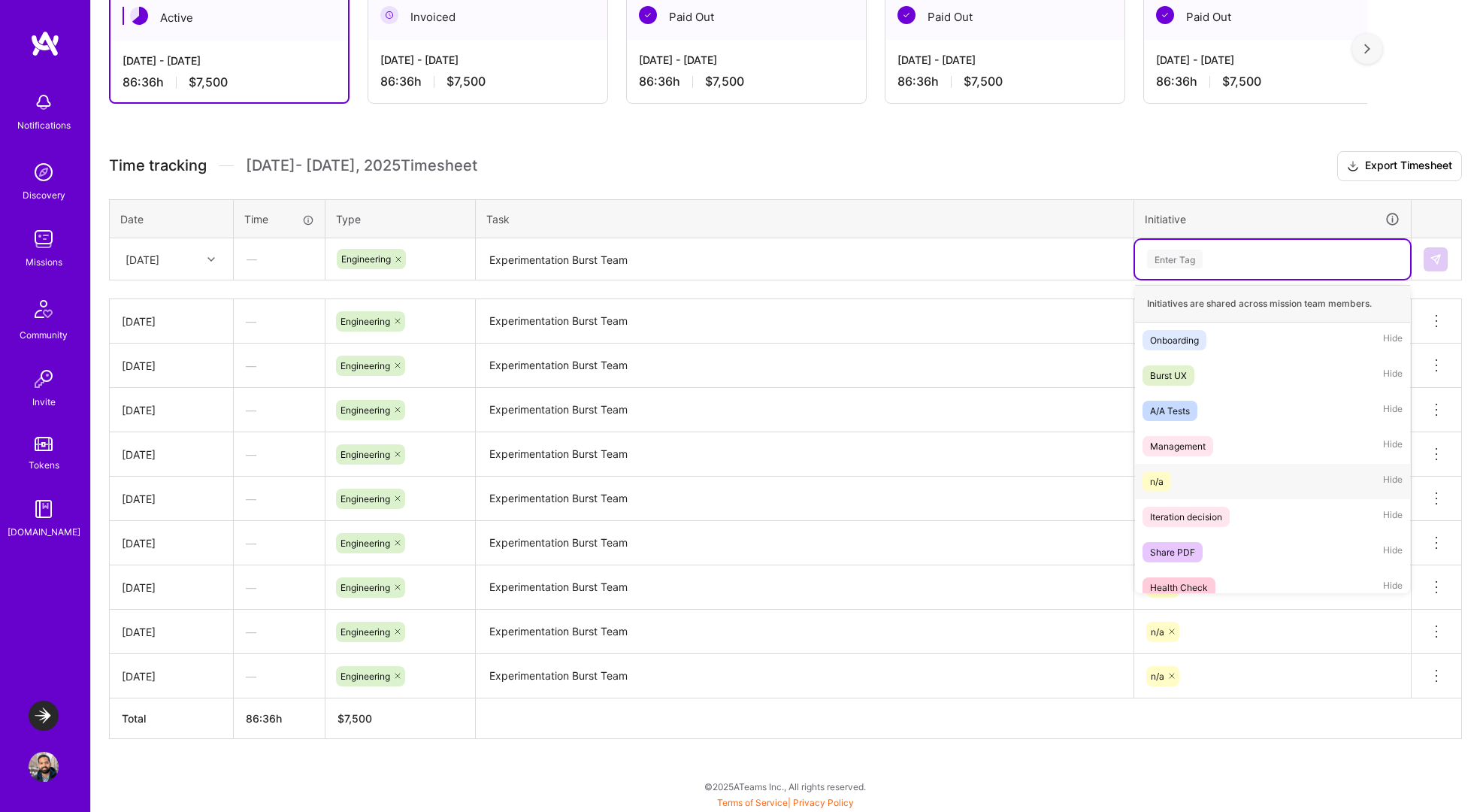
click at [1166, 478] on span "n/a" at bounding box center [1157, 480] width 29 height 20
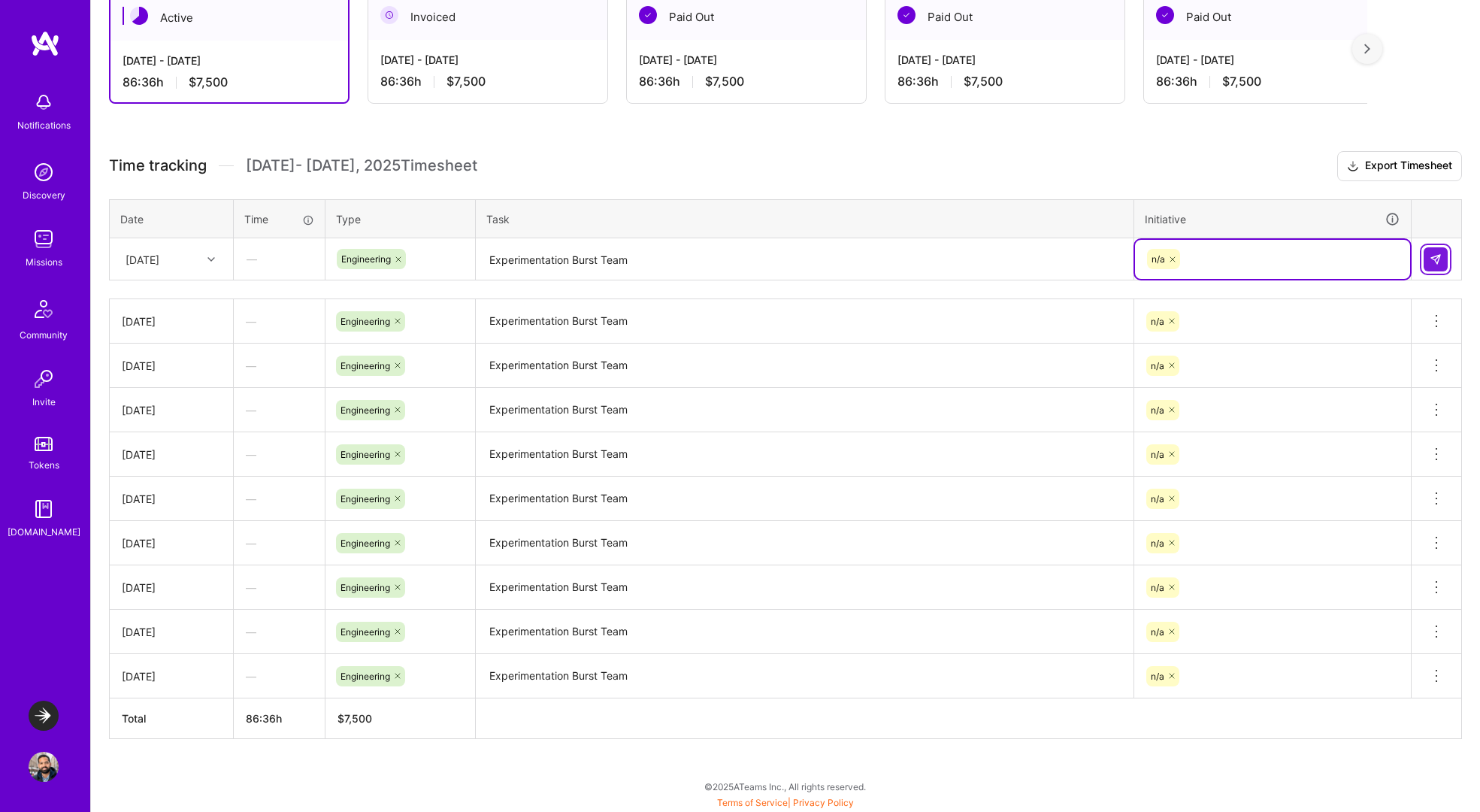
click at [1437, 254] on img at bounding box center [1436, 259] width 12 height 12
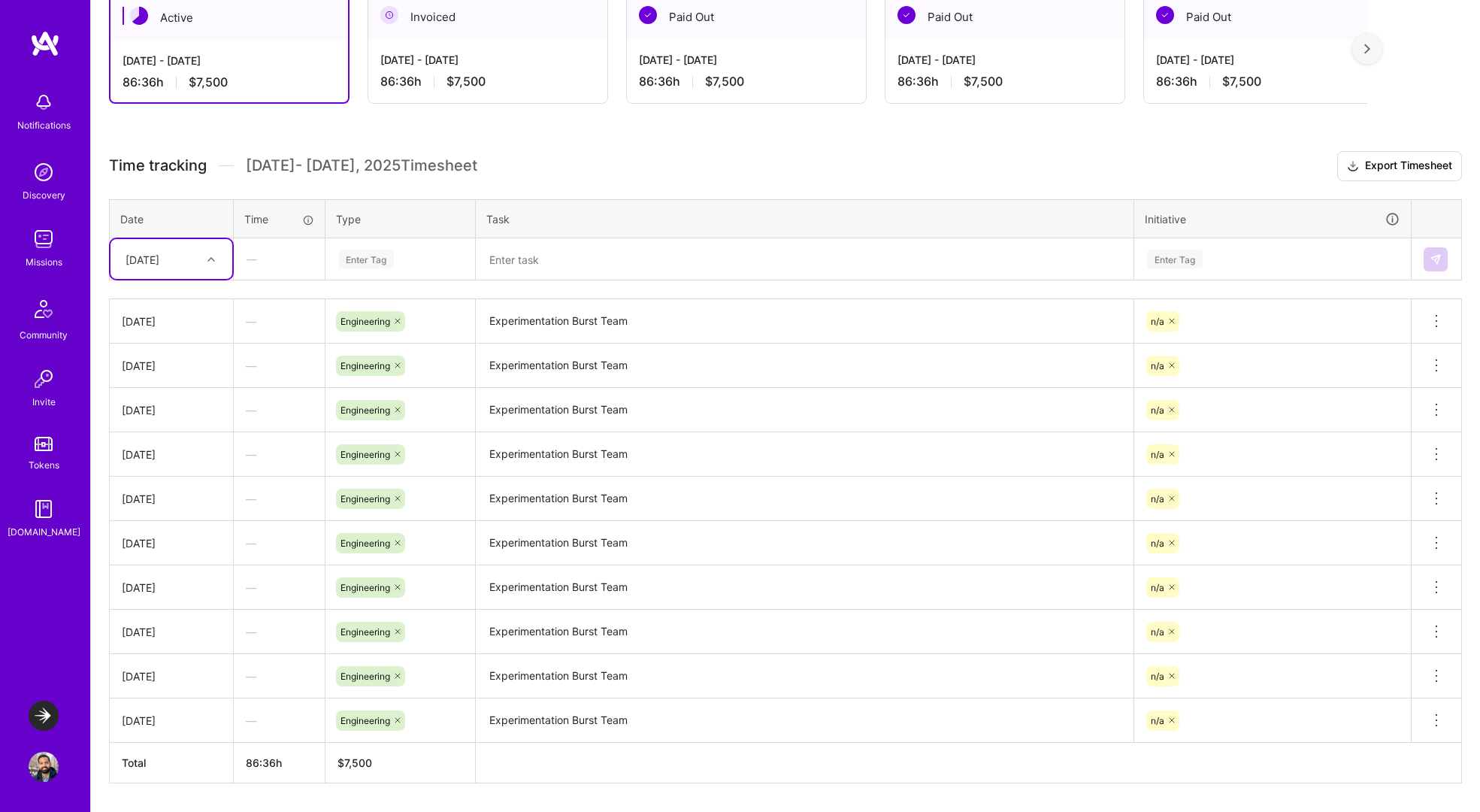
click at [166, 271] on div "[DATE]" at bounding box center [171, 259] width 122 height 40
click at [162, 470] on div "[DATE]" at bounding box center [171, 465] width 122 height 28
click at [1446, 319] on button at bounding box center [1437, 320] width 50 height 43
click at [1408, 339] on button "Delete row" at bounding box center [1400, 347] width 79 height 36
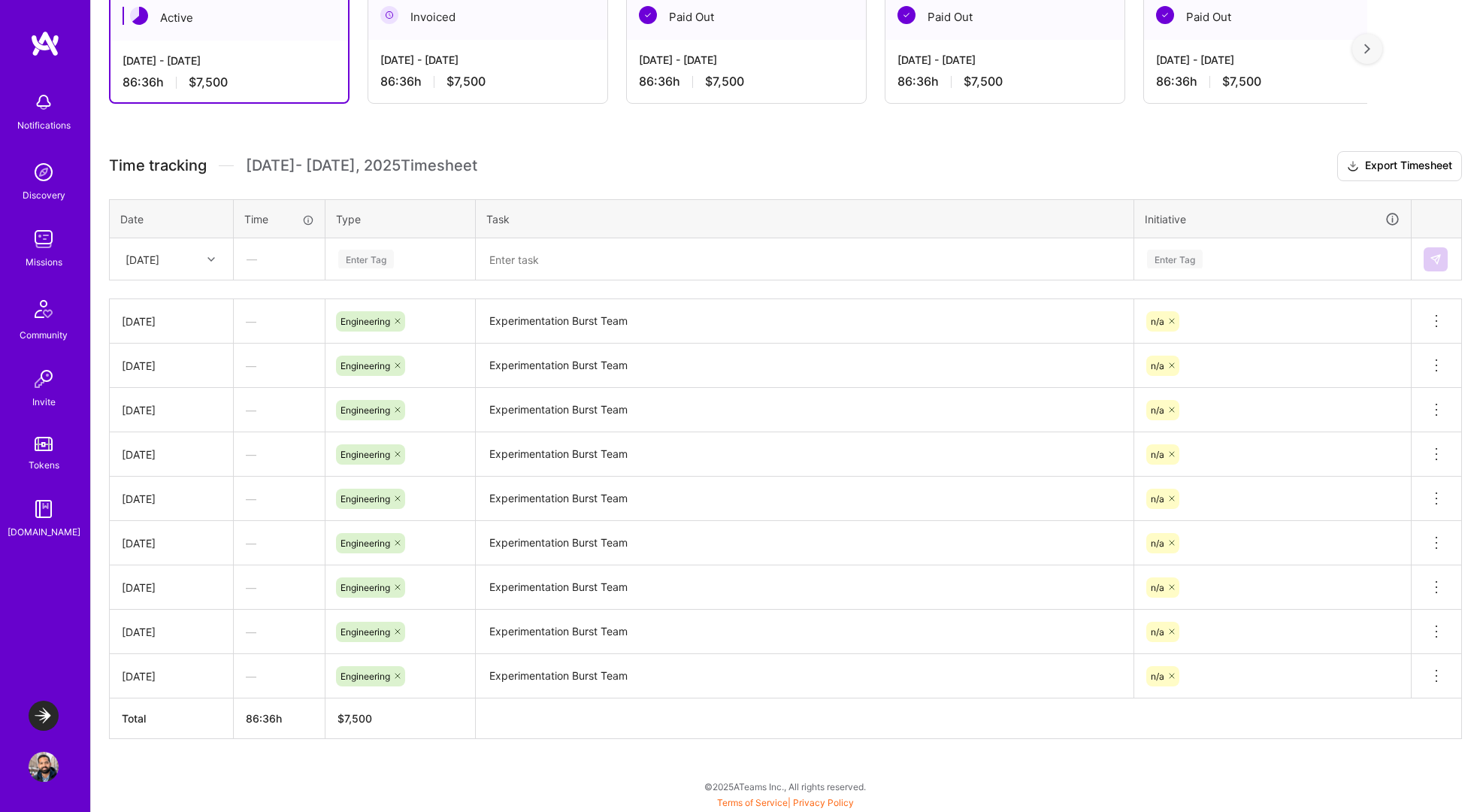
click at [159, 263] on div "[DATE]" at bounding box center [142, 259] width 34 height 15
click at [152, 492] on div "[DATE]" at bounding box center [171, 493] width 122 height 28
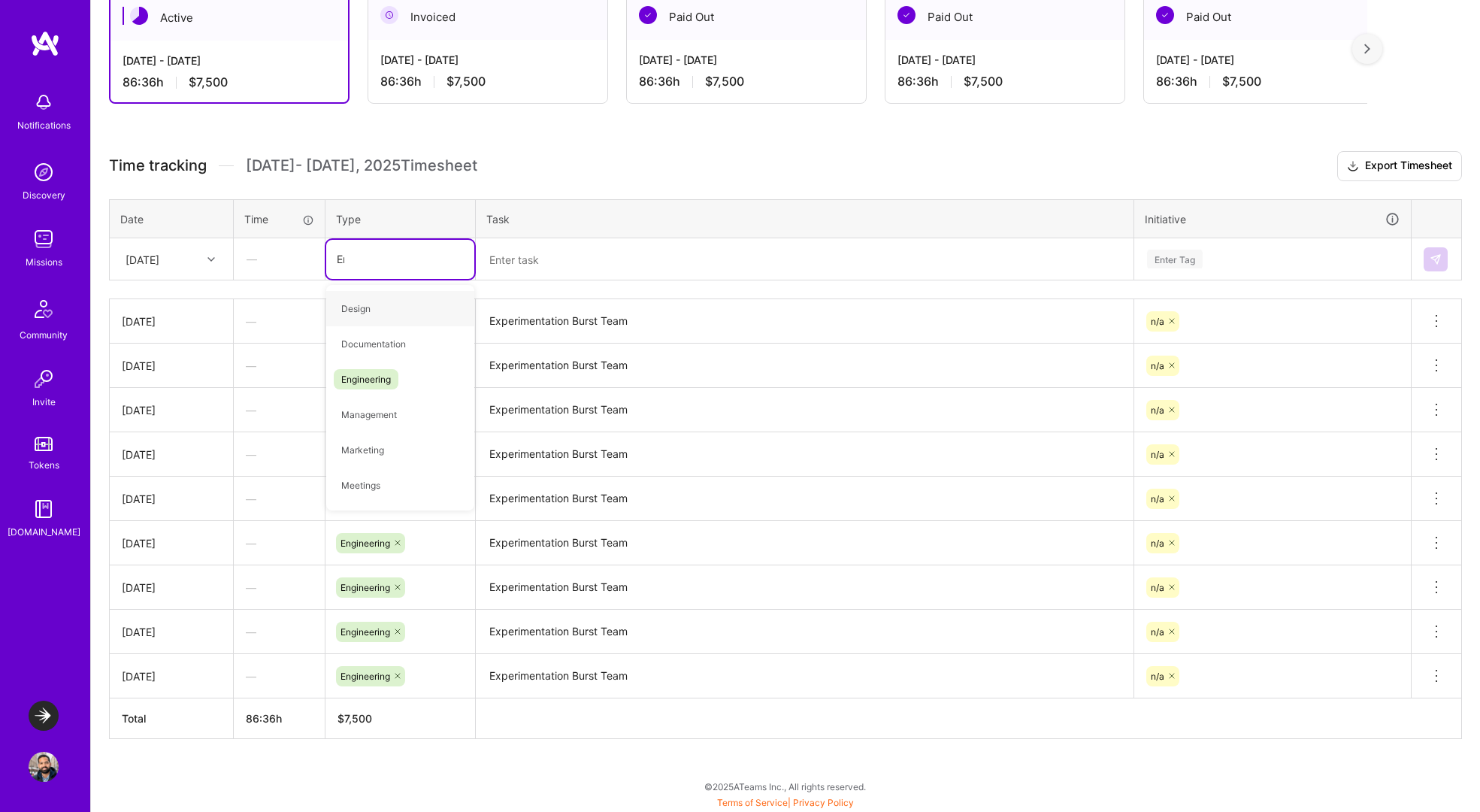
type input "Engi"
click at [398, 303] on span "Engineering" at bounding box center [365, 308] width 64 height 20
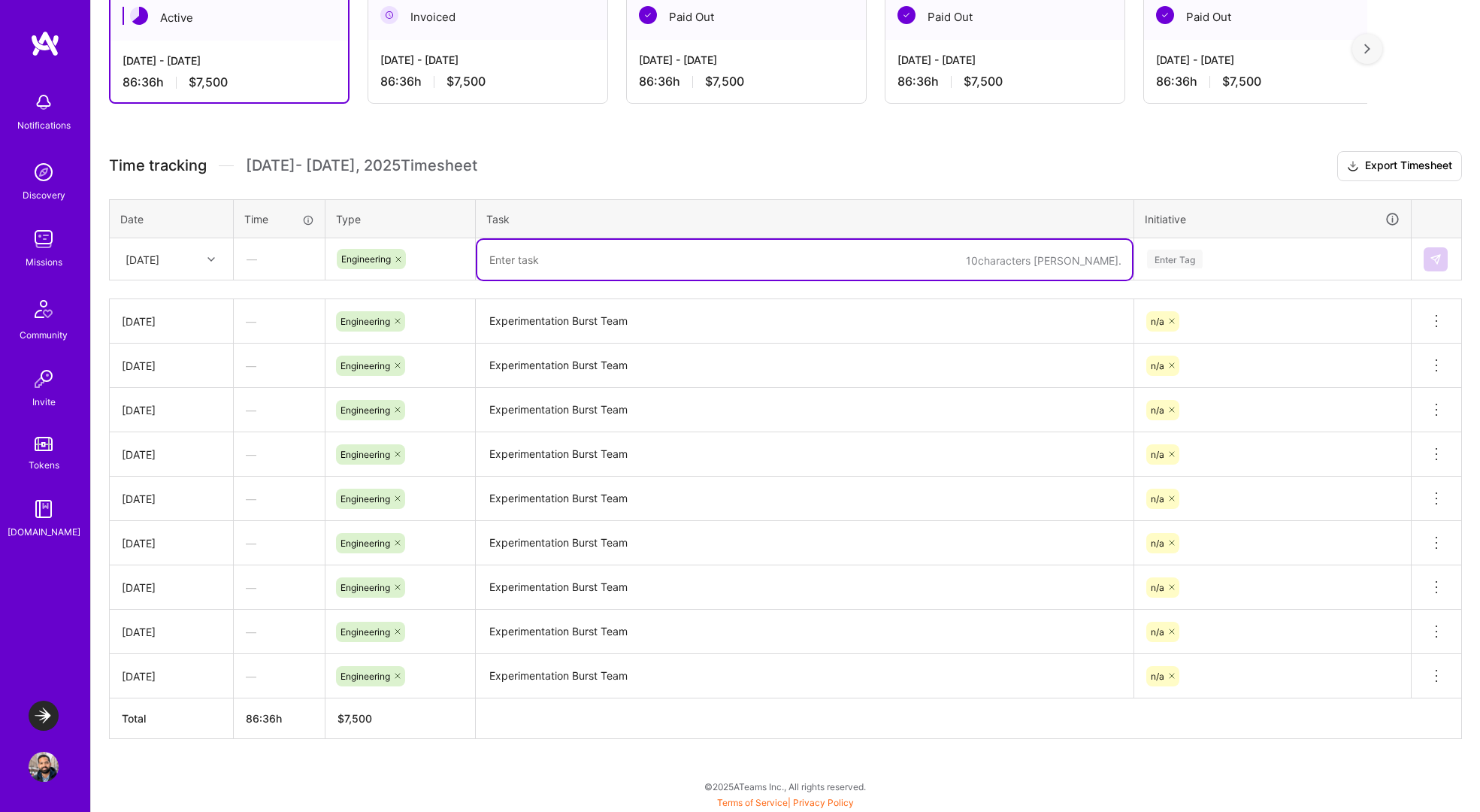
paste textarea "Experimentation Burst Team"
type textarea "Experimentation Burst Team"
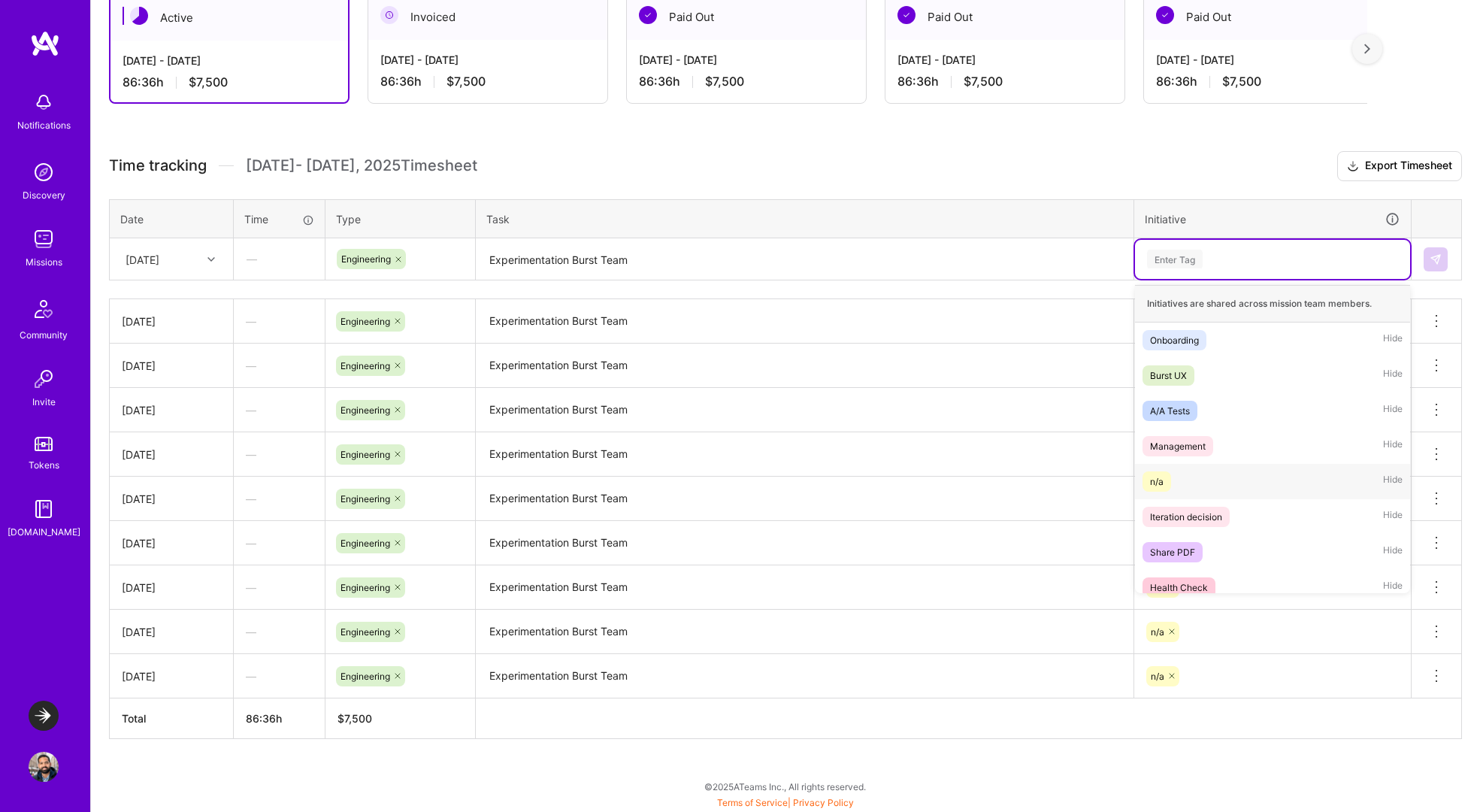
click at [1151, 478] on div "n/a" at bounding box center [1157, 481] width 13 height 15
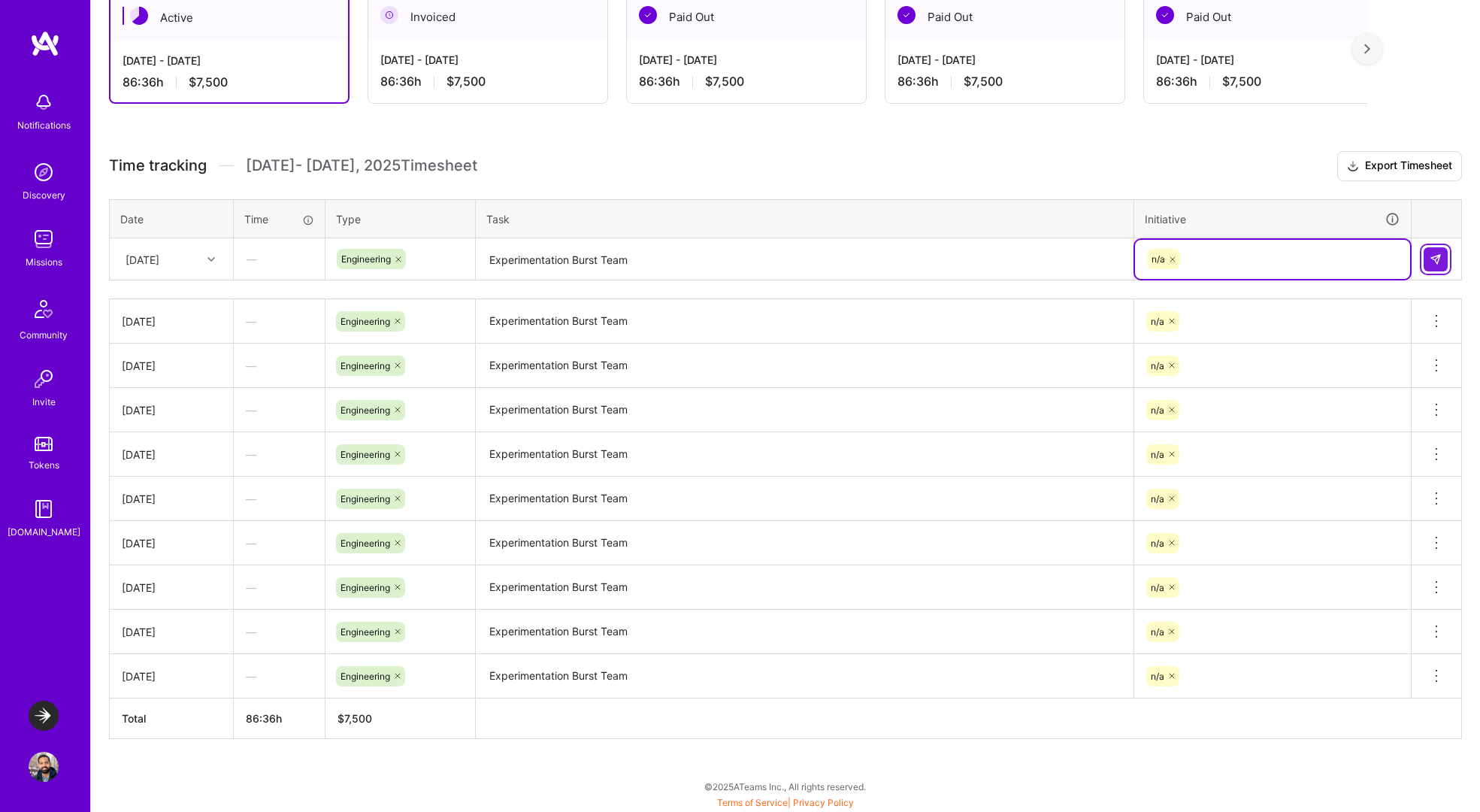
click at [1445, 261] on button at bounding box center [1436, 259] width 24 height 24
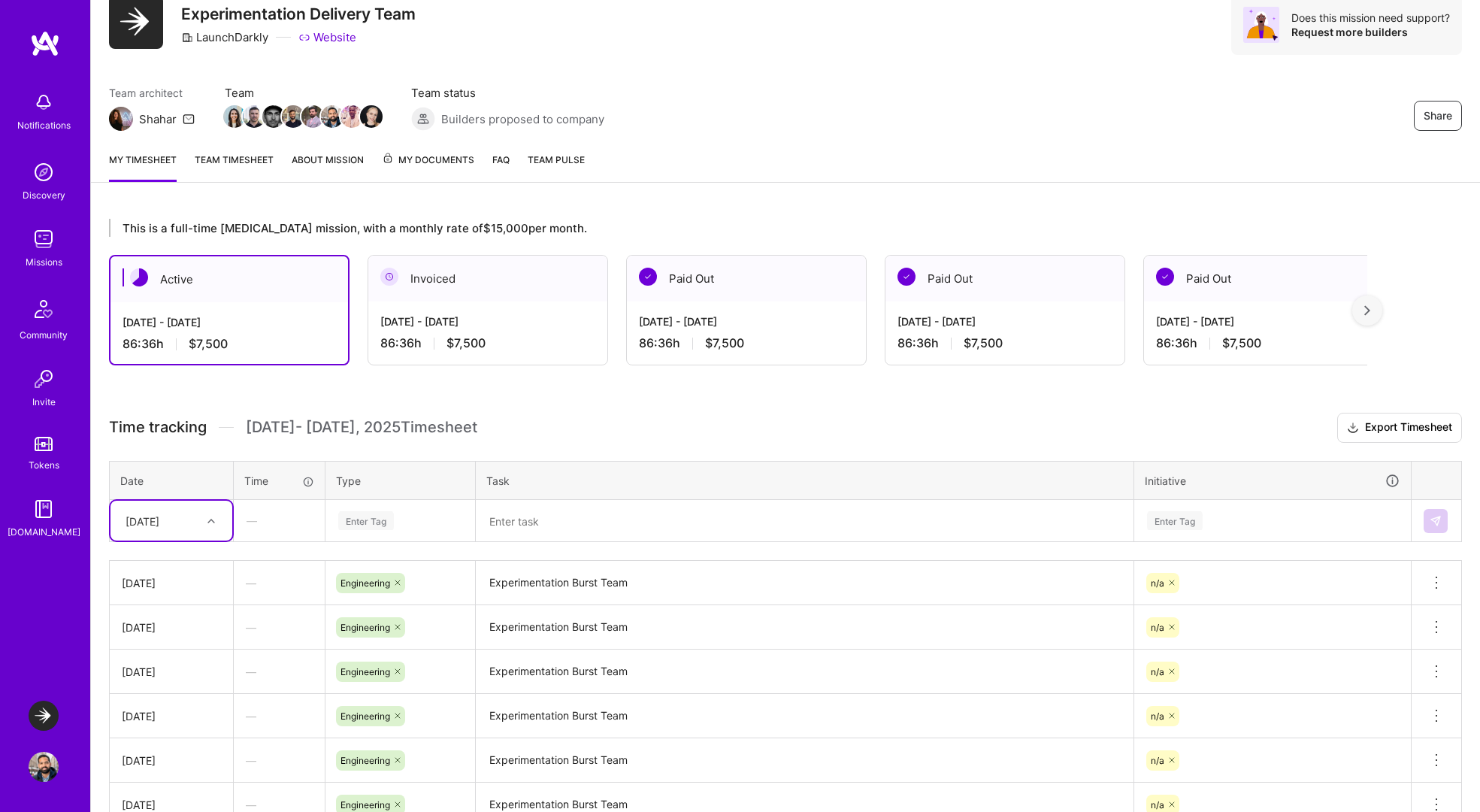
scroll to position [54, 0]
